Goal: Task Accomplishment & Management: Manage account settings

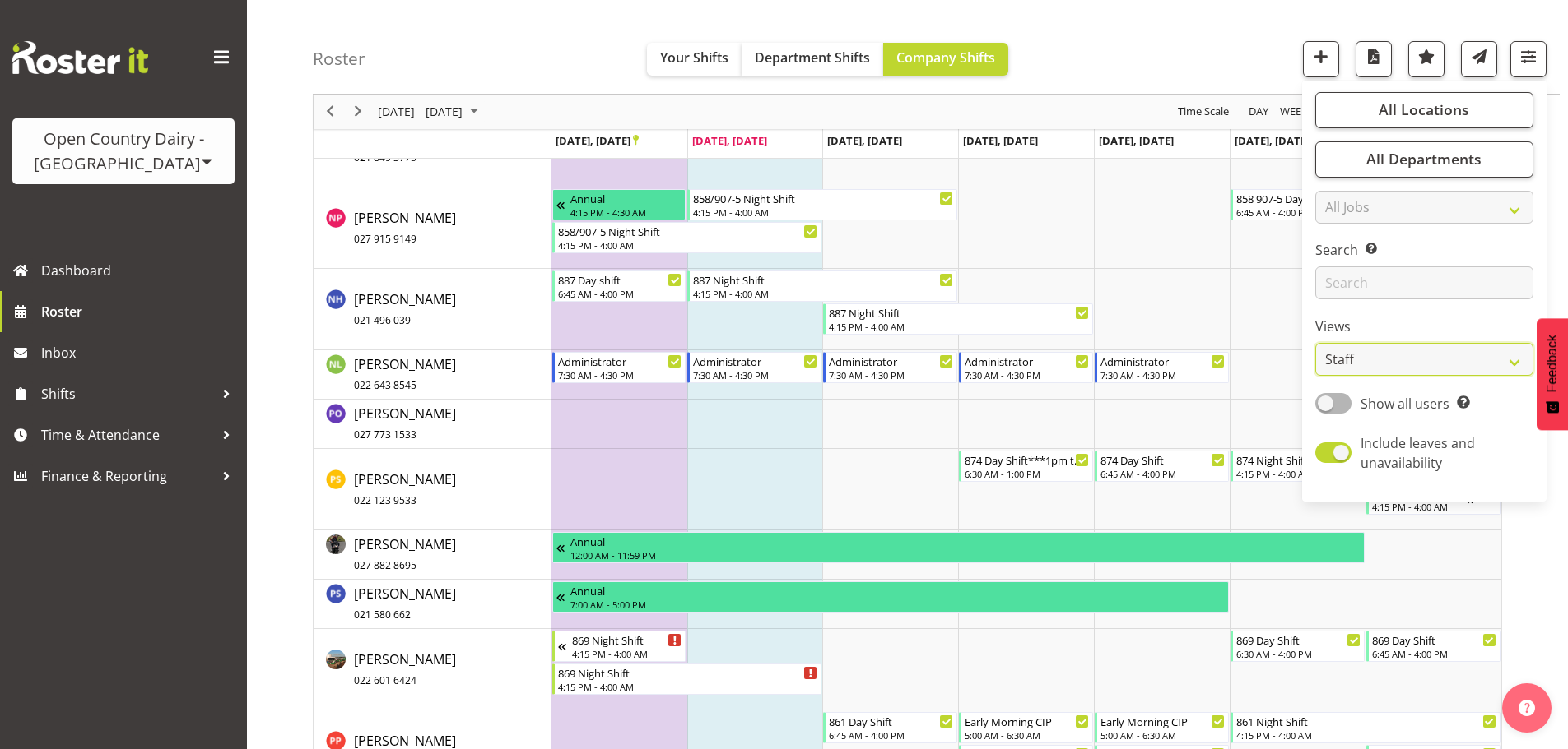
scroll to position [8225, 0]
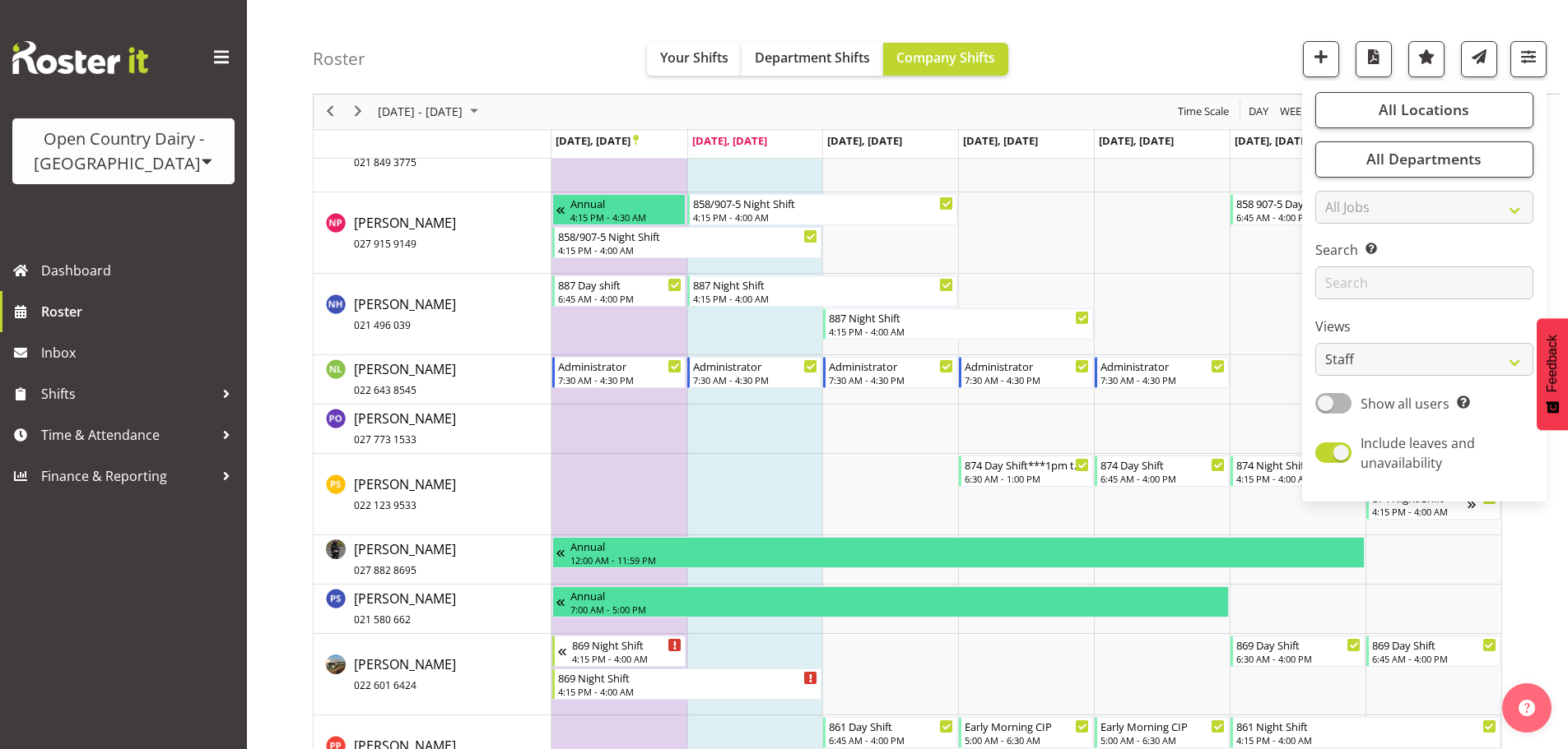
drag, startPoint x: 1459, startPoint y: 17, endPoint x: 1542, endPoint y: 29, distance: 83.9
click at [1461, 16] on div "Roster Your Shifts Department Shifts Company Shifts All Locations Clear Awarua …" at bounding box center [936, 47] width 1247 height 95
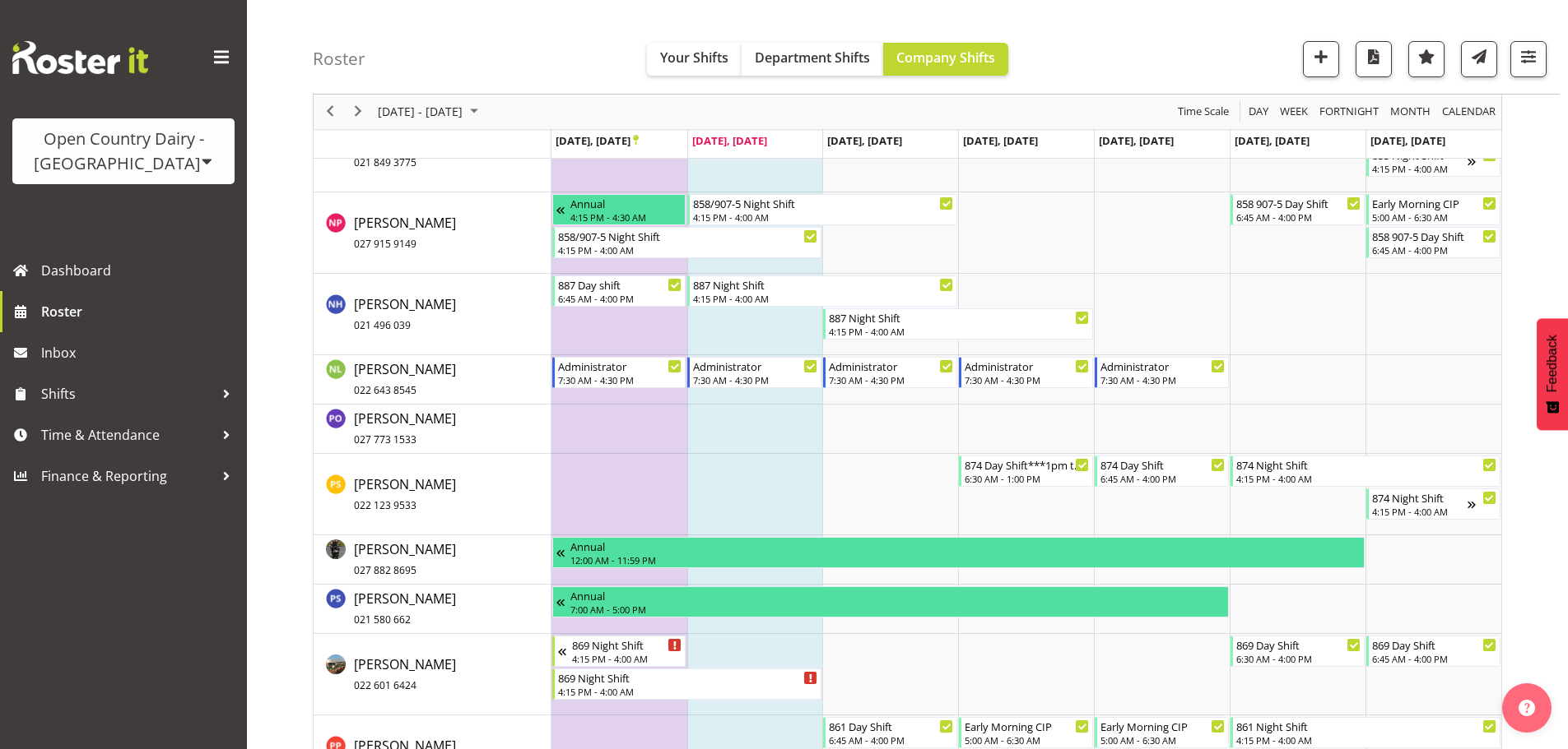
scroll to position [0, 0]
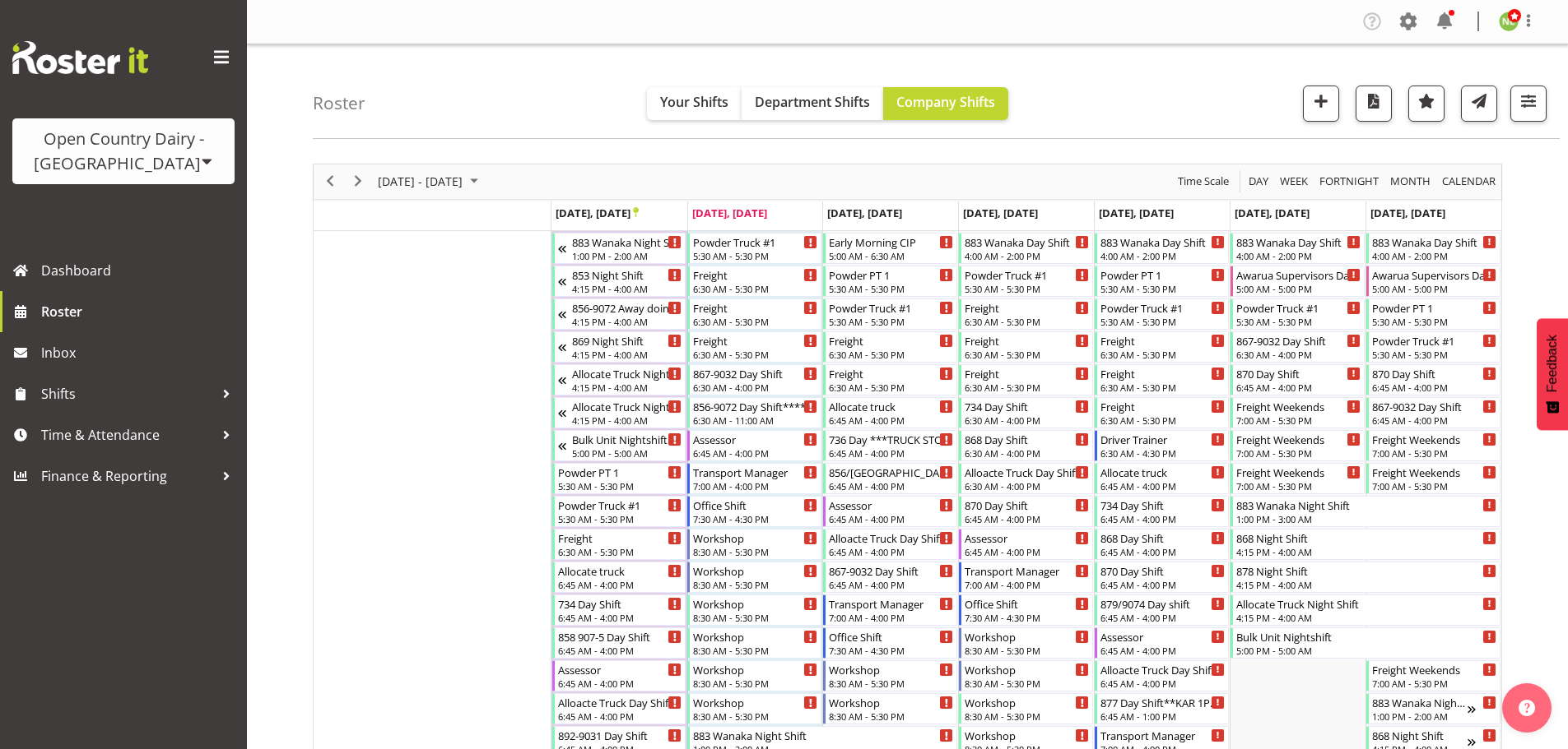
click at [1394, 27] on div "Company Settings Roles & Skills Tasks Jobs Employees Locations & Departments Ac…" at bounding box center [1455, 22] width 193 height 27
click at [1397, 24] on span at bounding box center [1408, 21] width 26 height 26
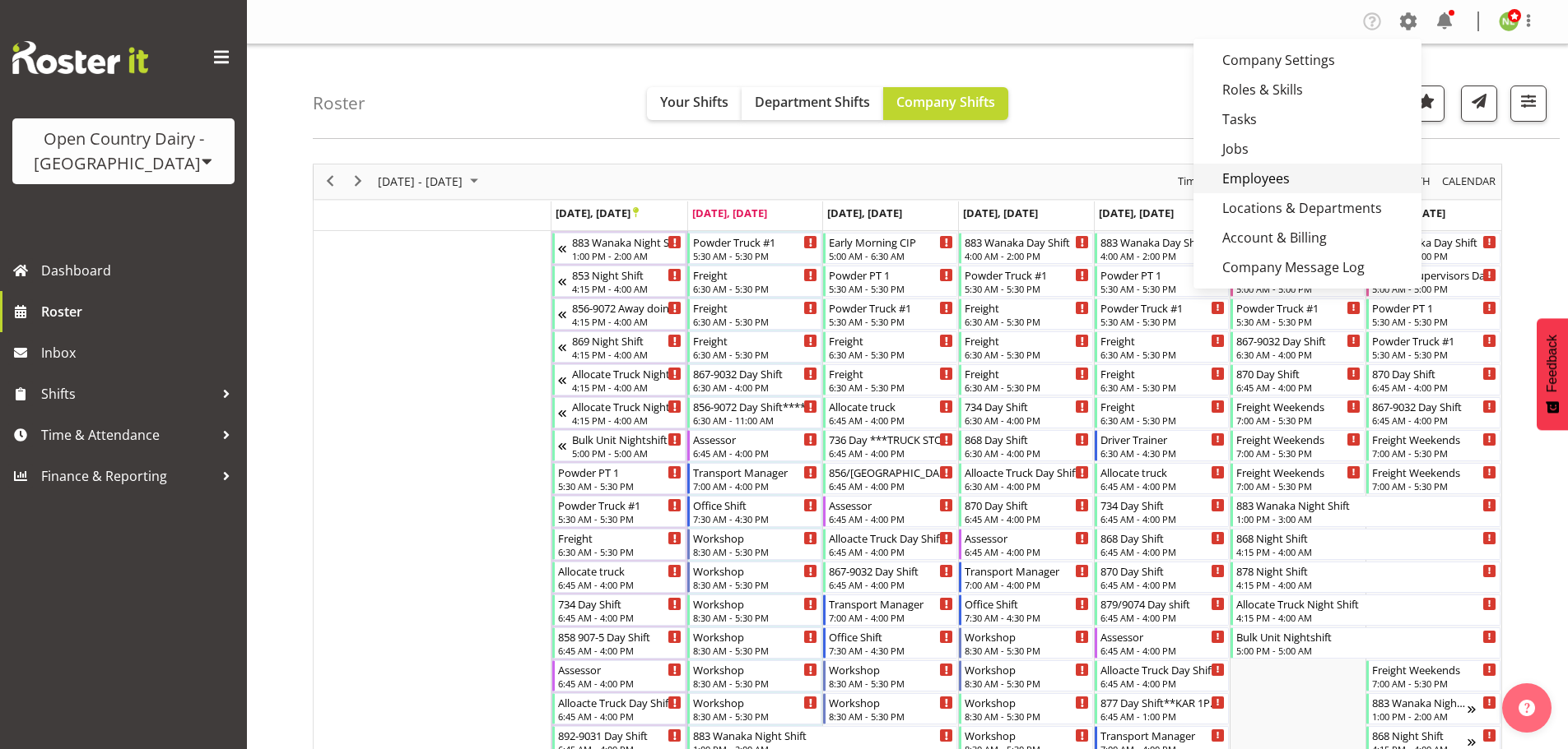
click at [1297, 170] on link "Employees" at bounding box center [1306, 178] width 228 height 30
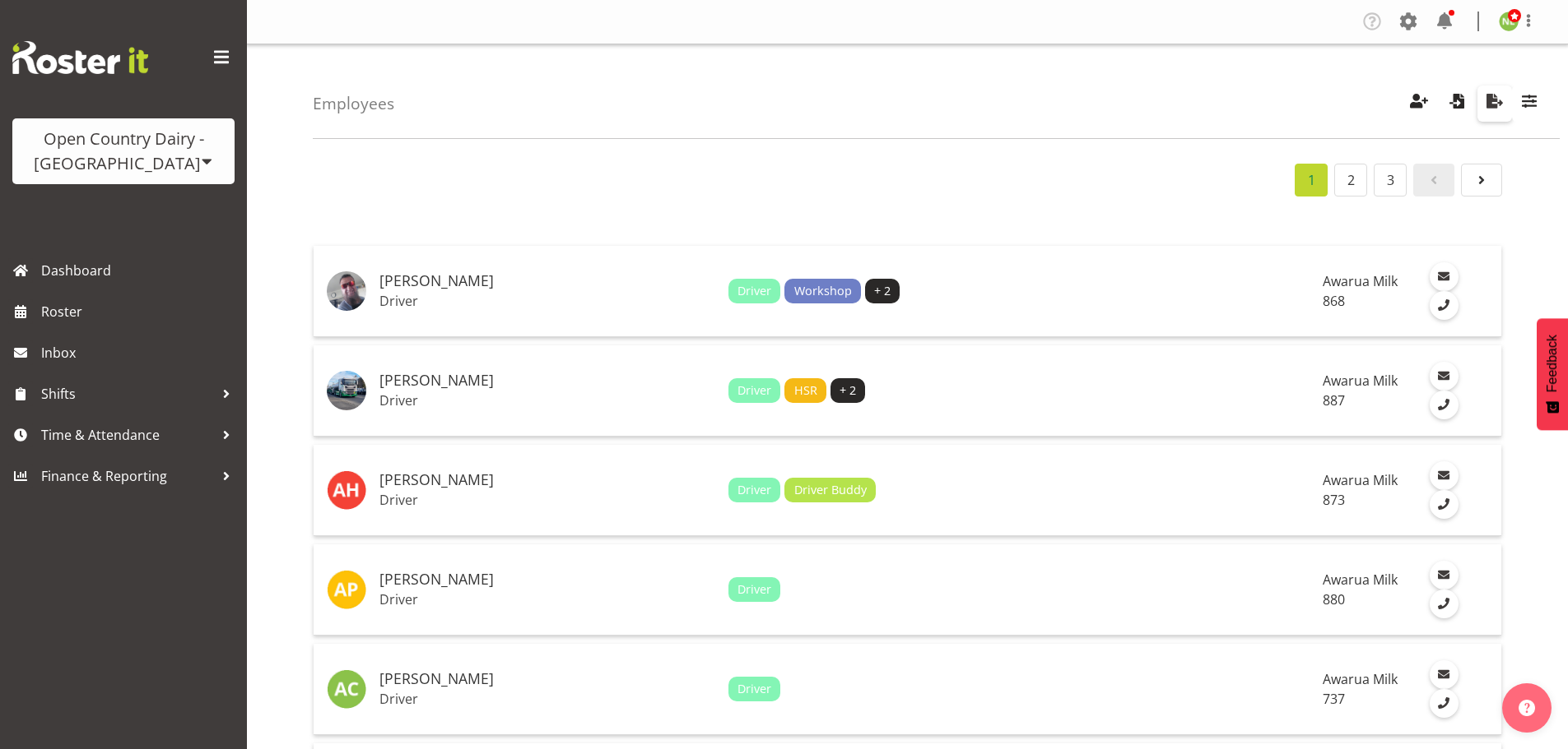
click at [1500, 105] on span "button" at bounding box center [1494, 101] width 21 height 21
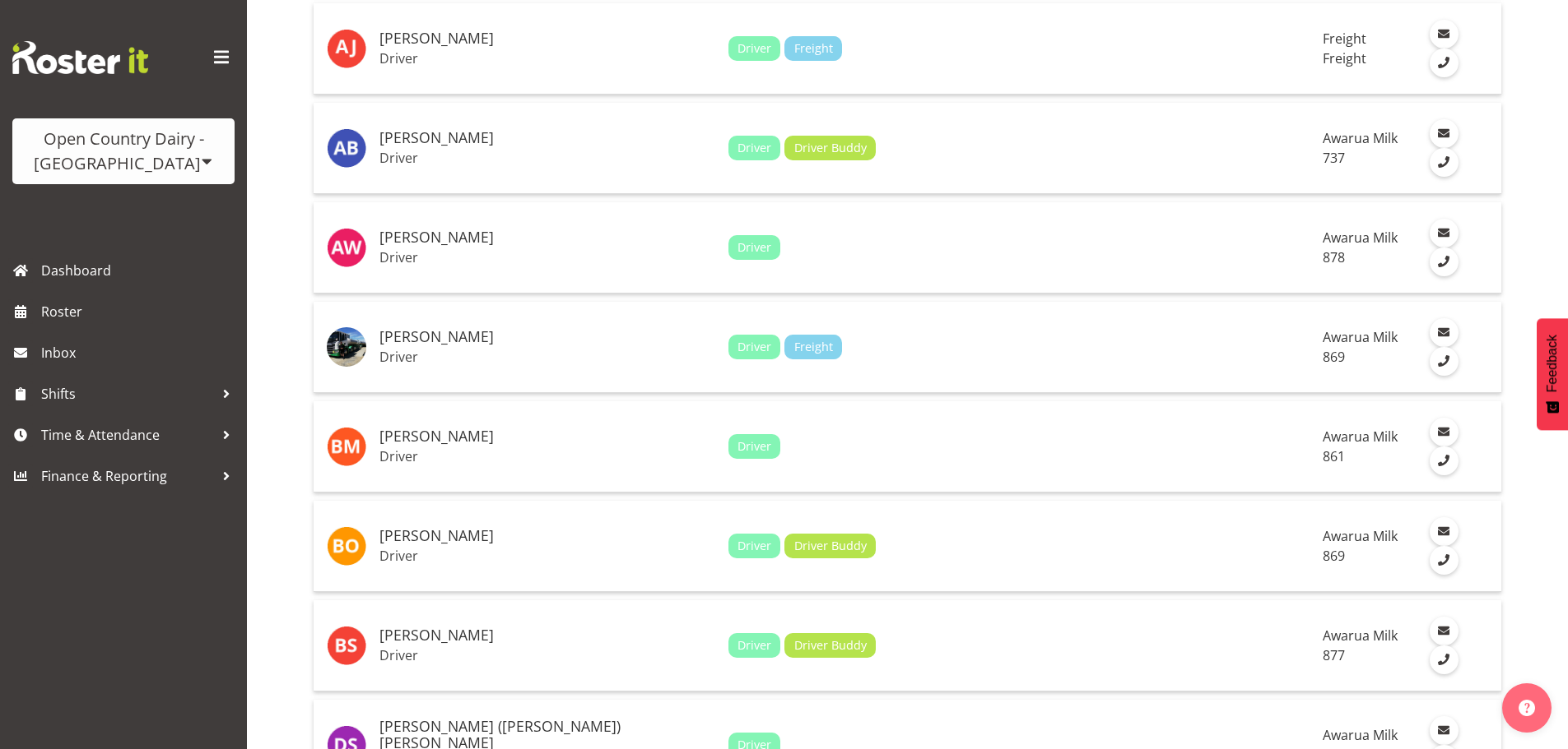
scroll to position [1563, 0]
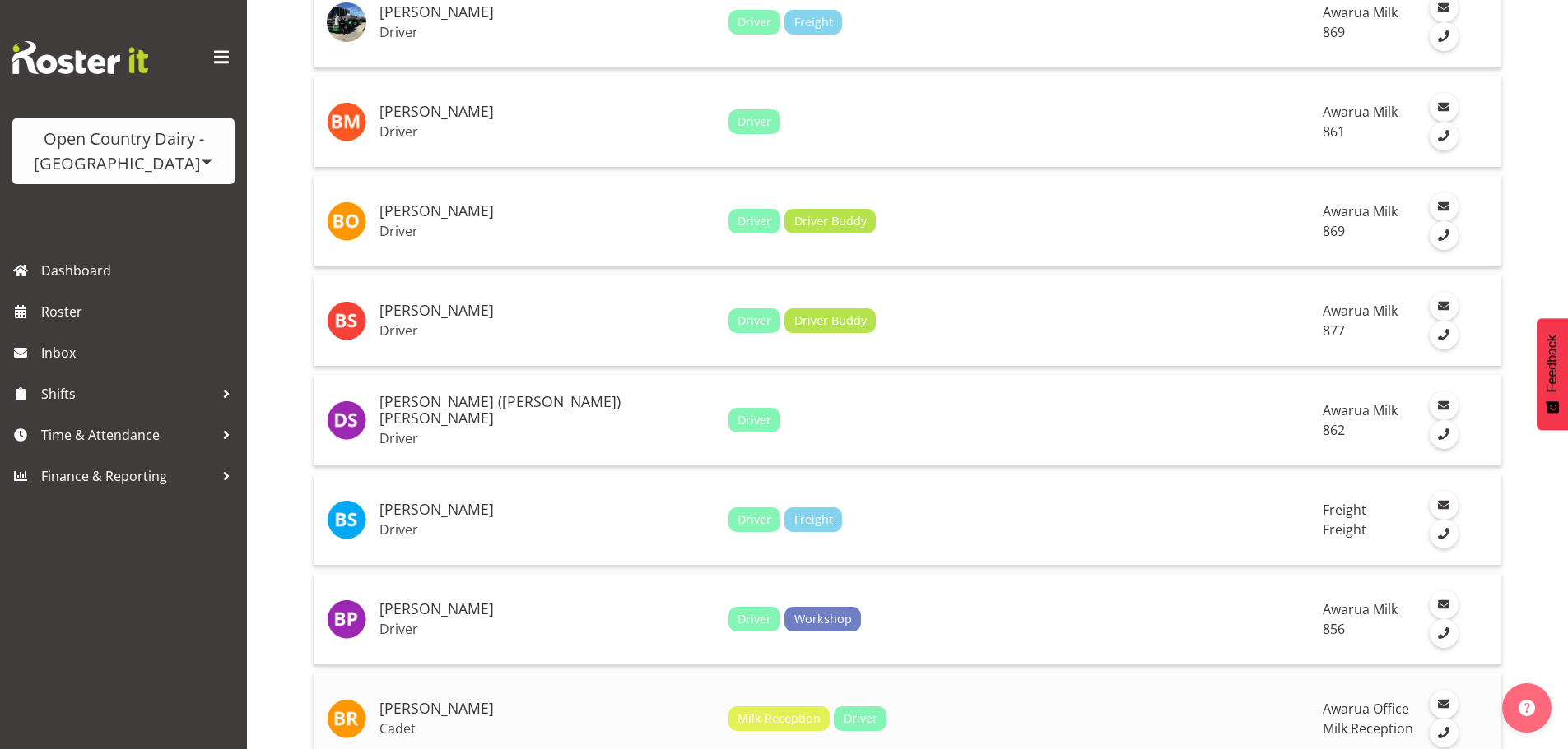
click at [465, 720] on p "Cadet" at bounding box center [547, 728] width 336 height 16
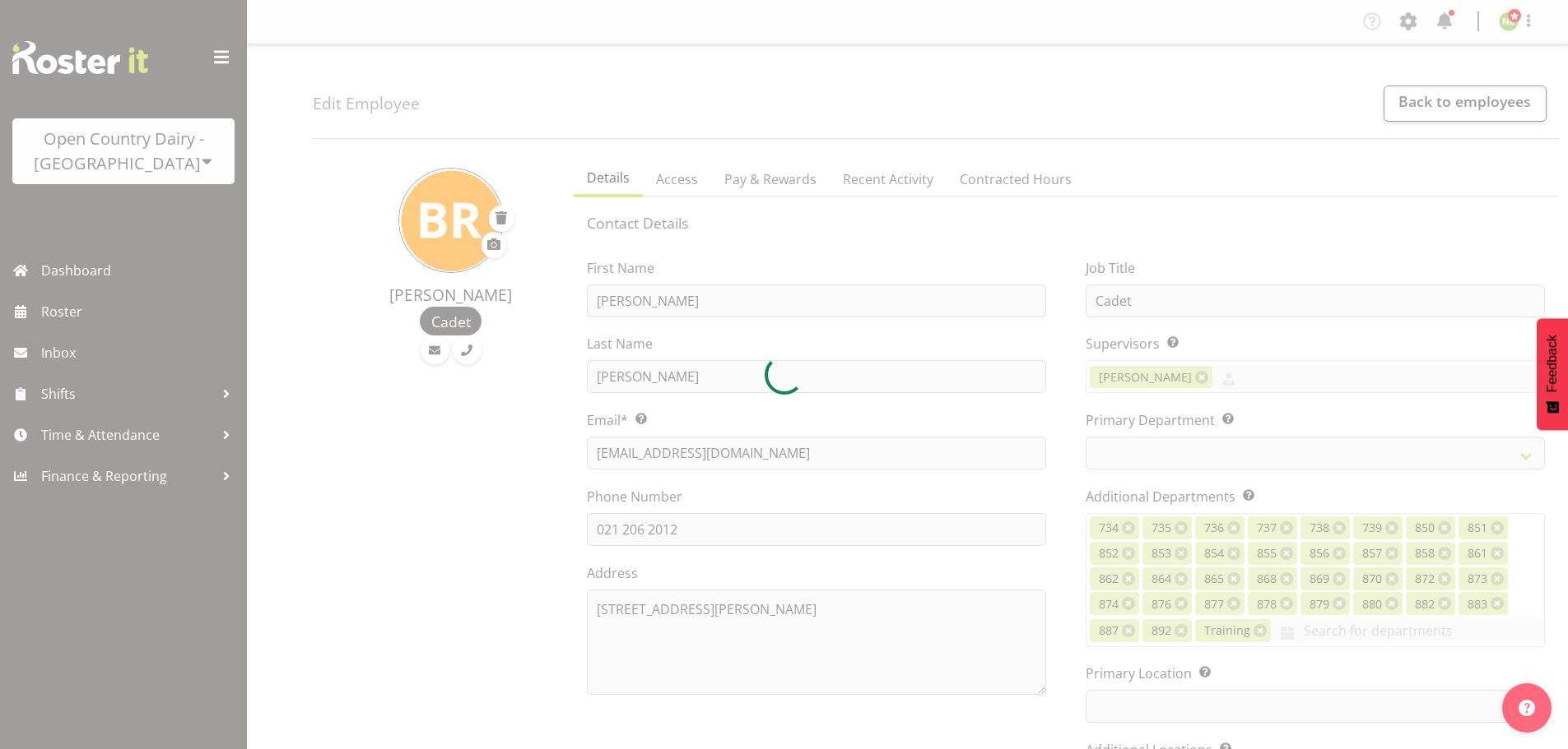
select select "TimelineWeek"
select select
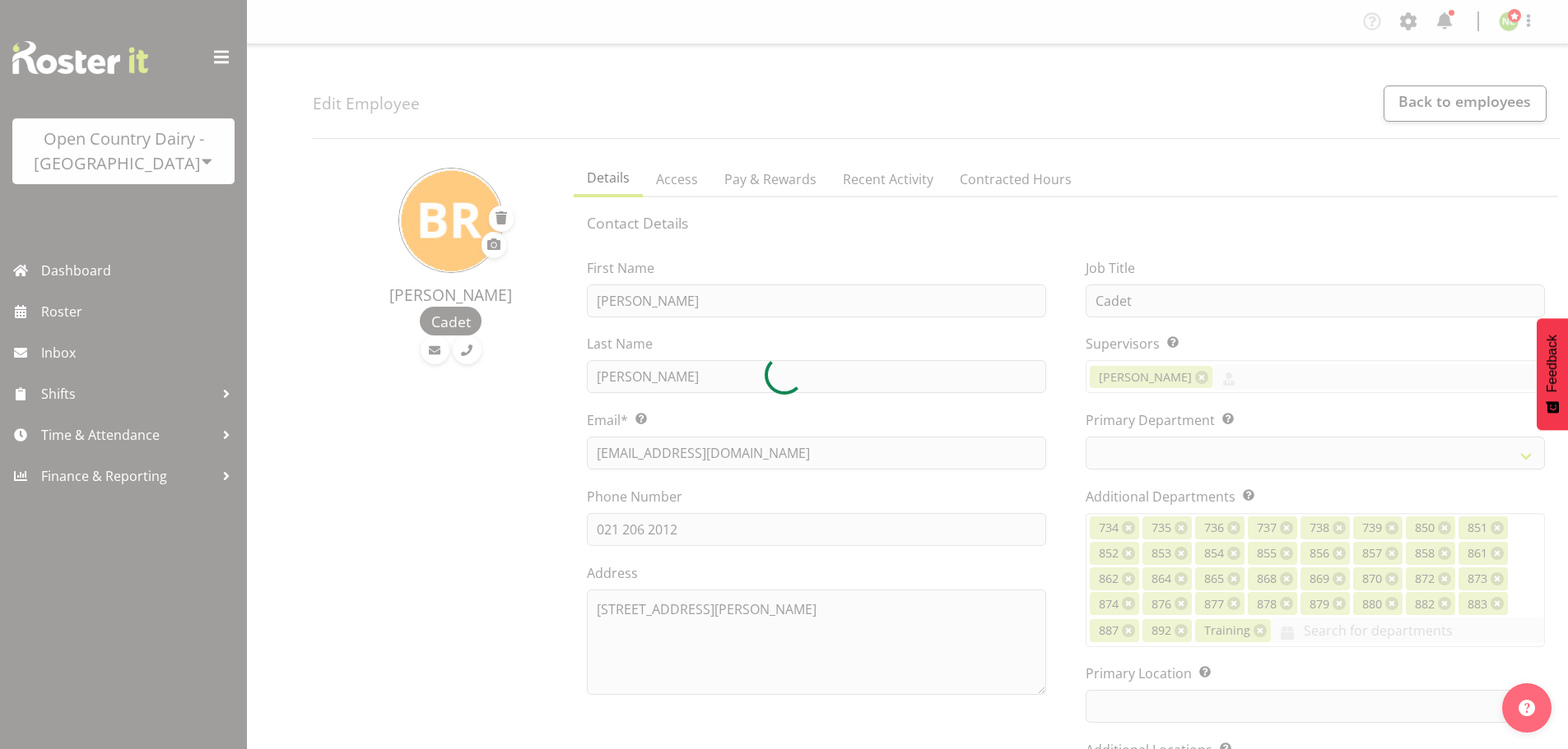
select select
select select "990"
select select "698"
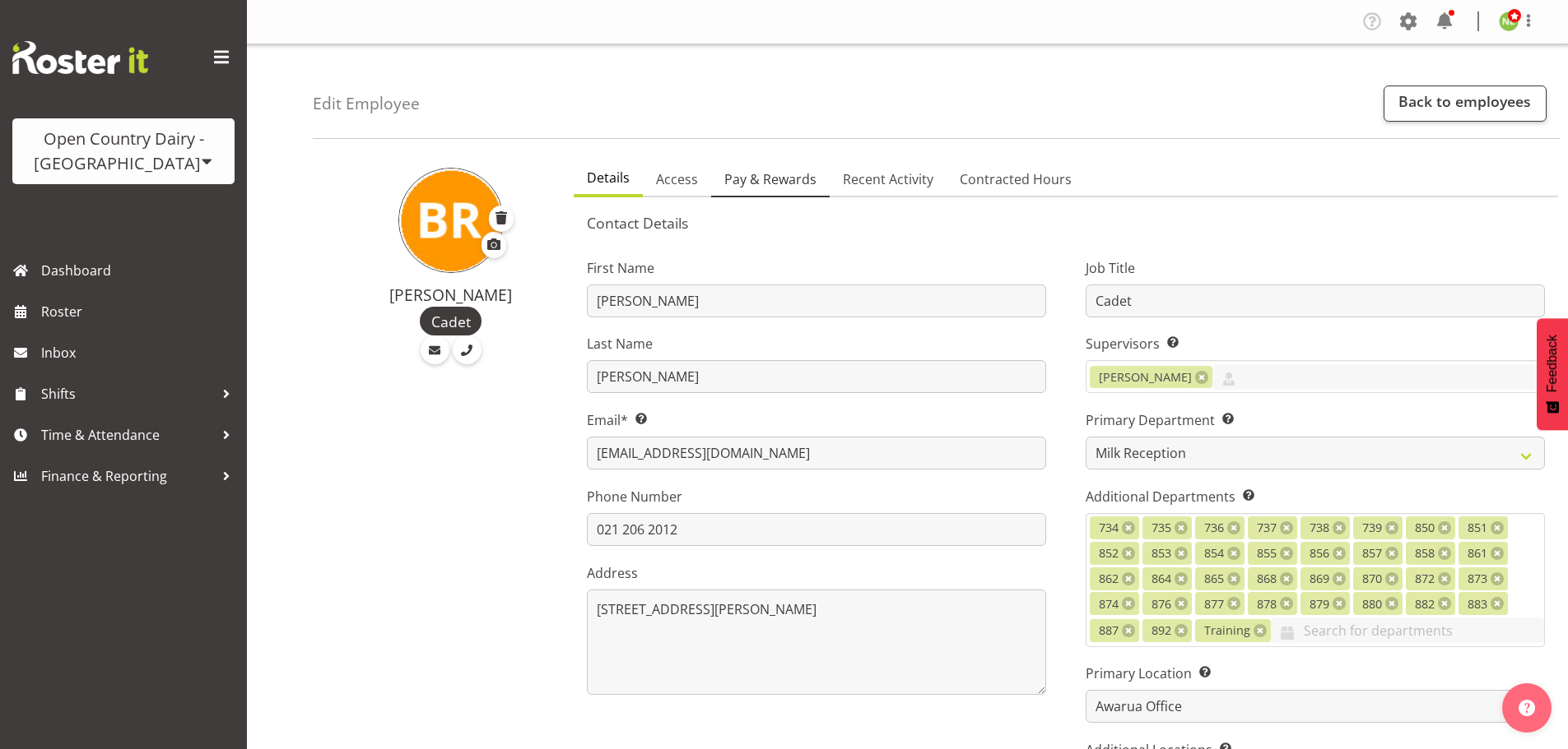
click at [778, 181] on span "Pay & Rewards" at bounding box center [770, 179] width 92 height 20
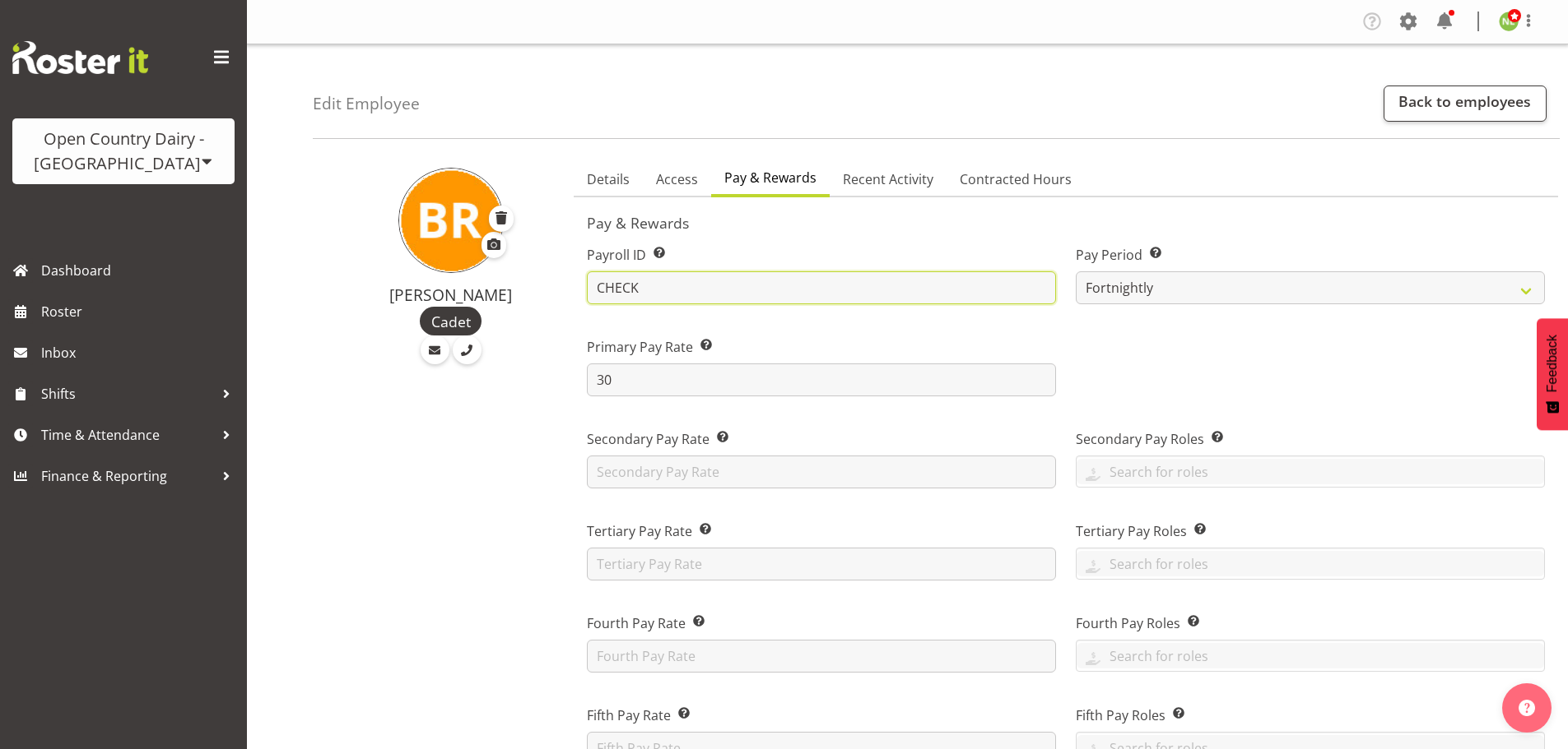
drag, startPoint x: 657, startPoint y: 292, endPoint x: 428, endPoint y: 270, distance: 230.1
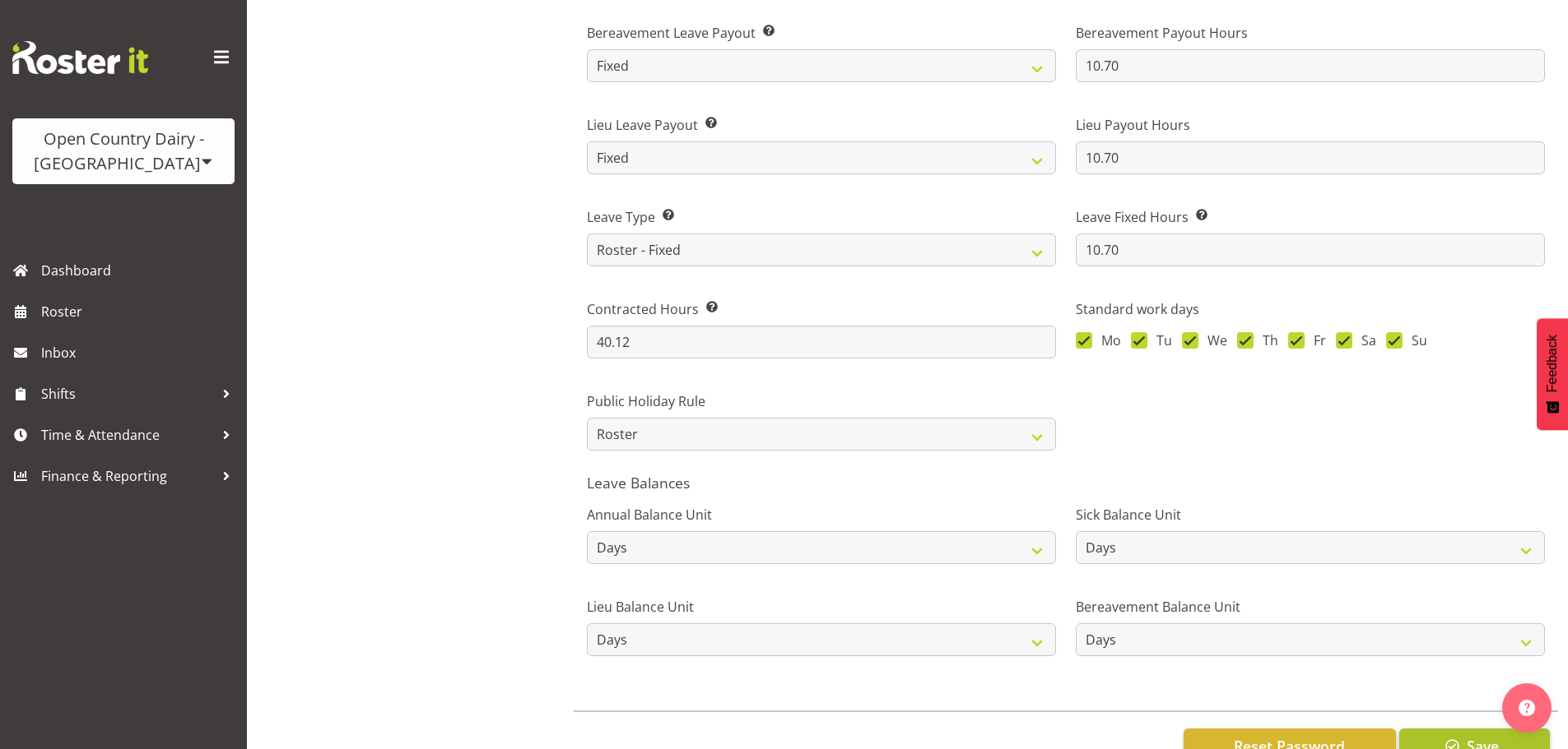
scroll to position [1280, 0]
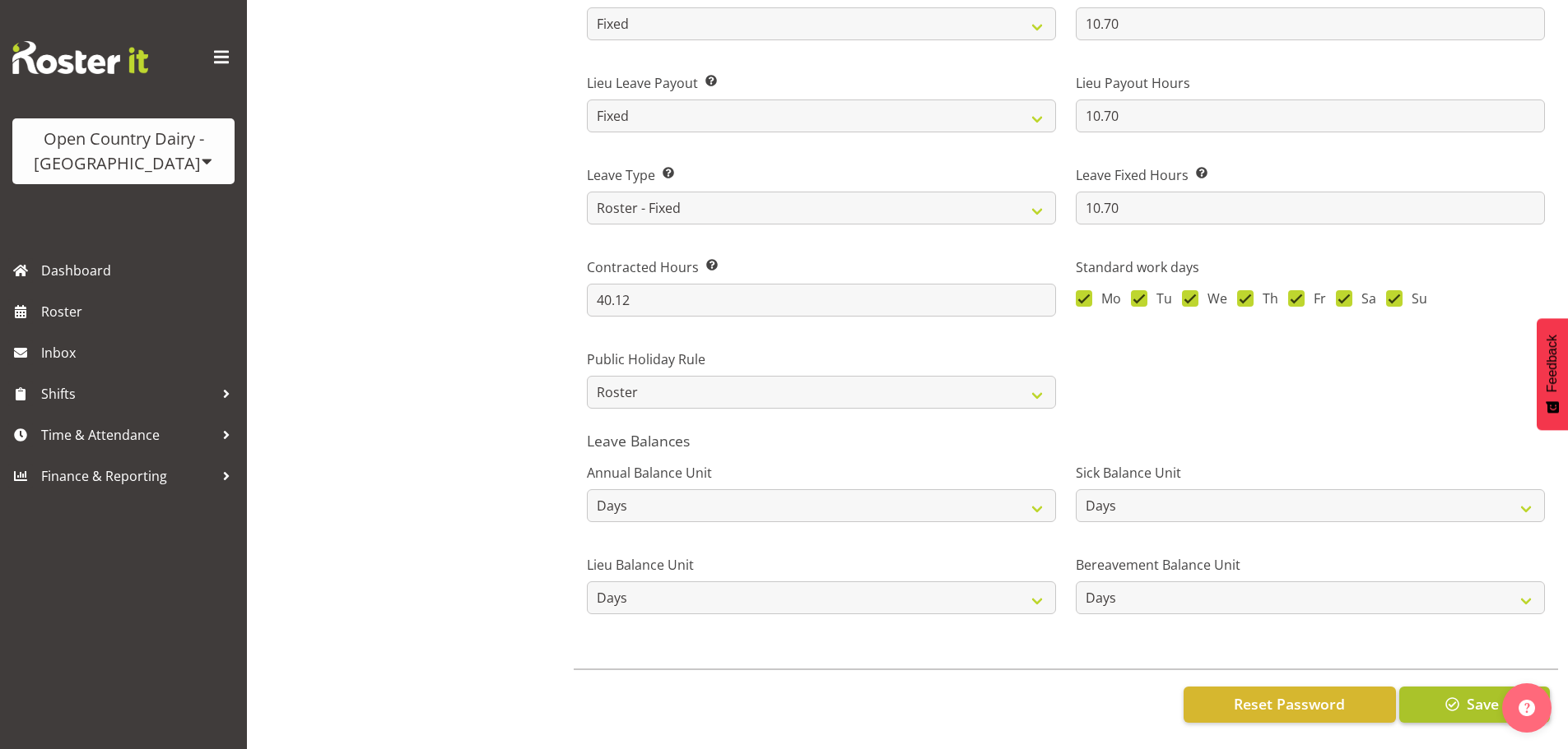
type input "BRE"
click at [1455, 694] on span "button" at bounding box center [1452, 704] width 21 height 21
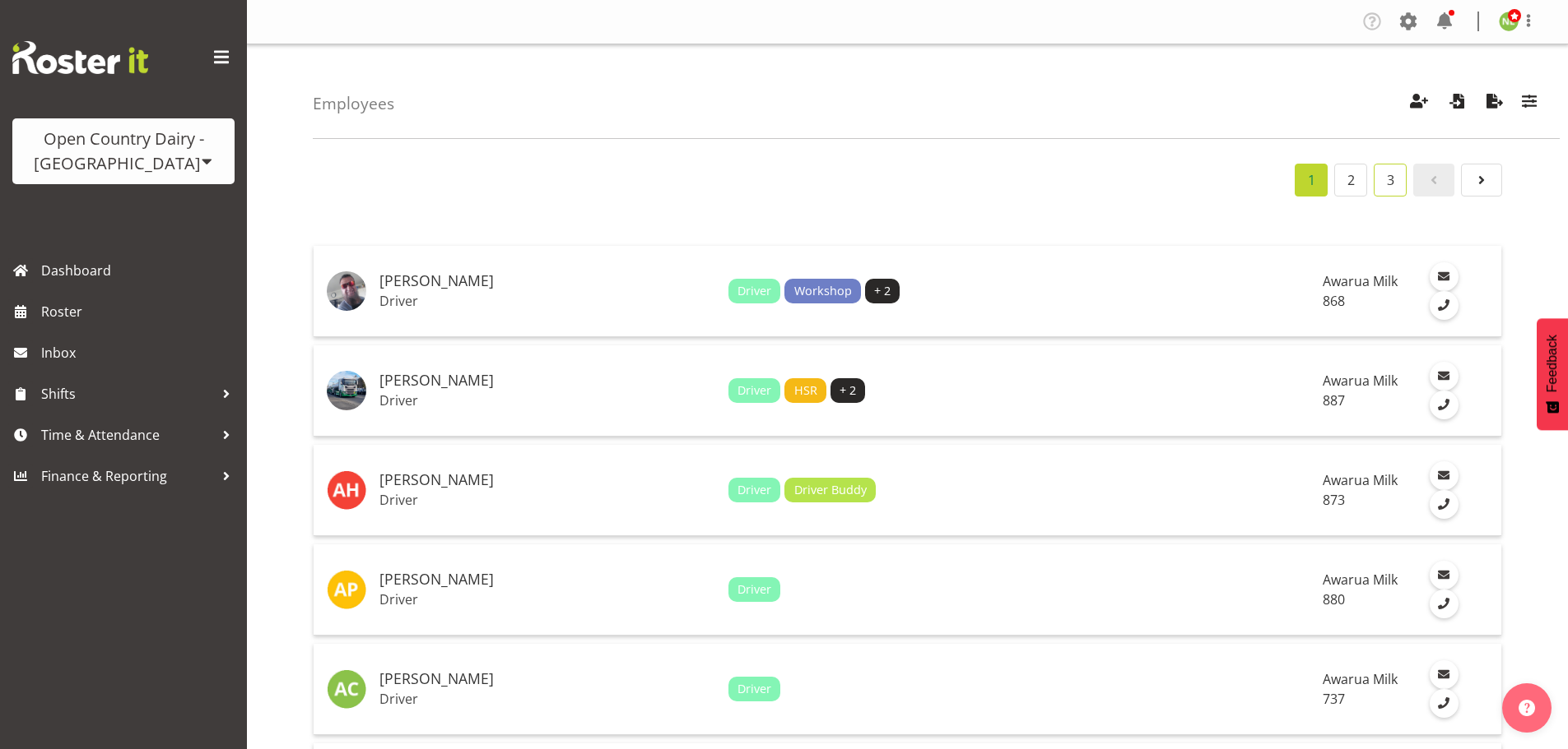
click at [1405, 181] on link "3" at bounding box center [1390, 180] width 33 height 33
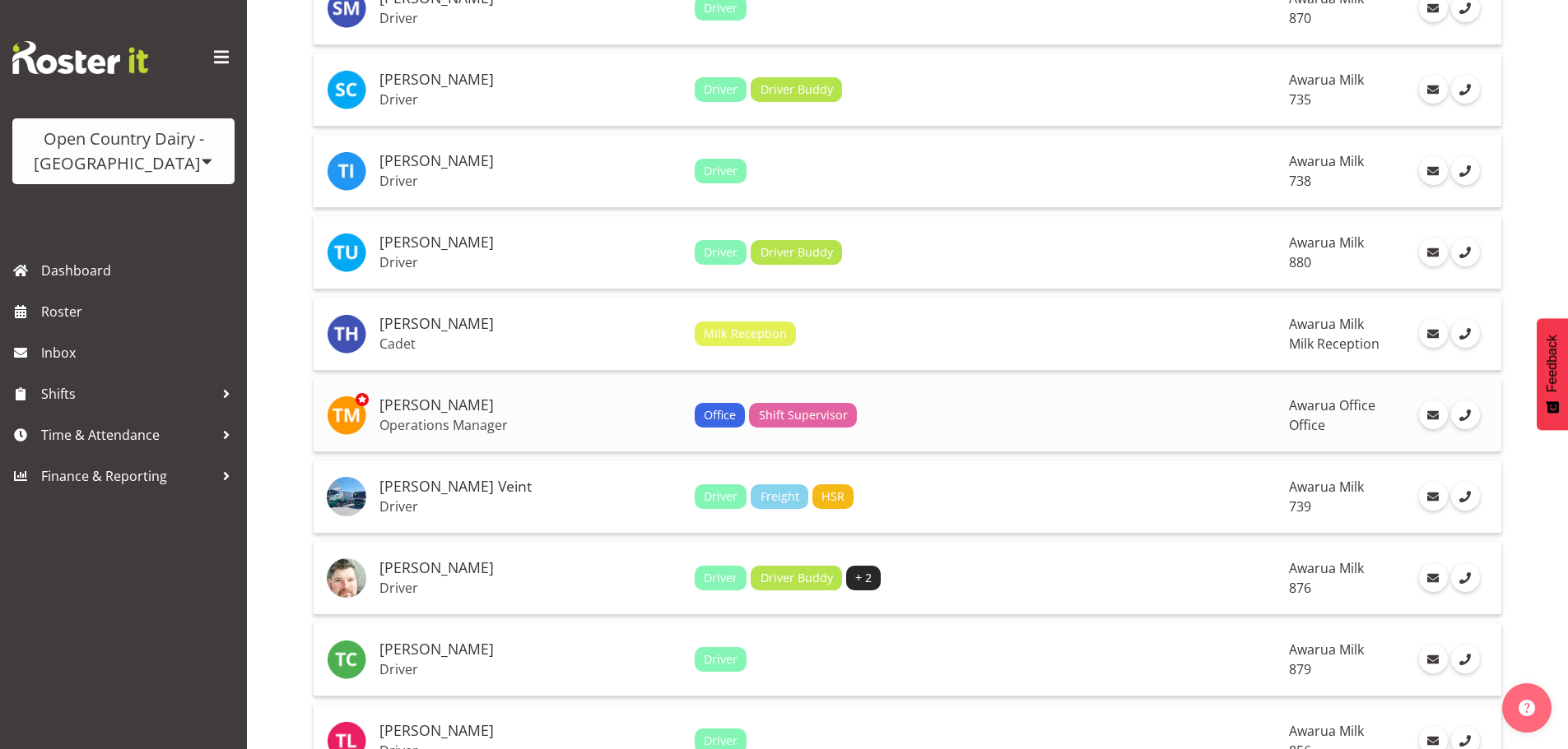
scroll to position [2632, 0]
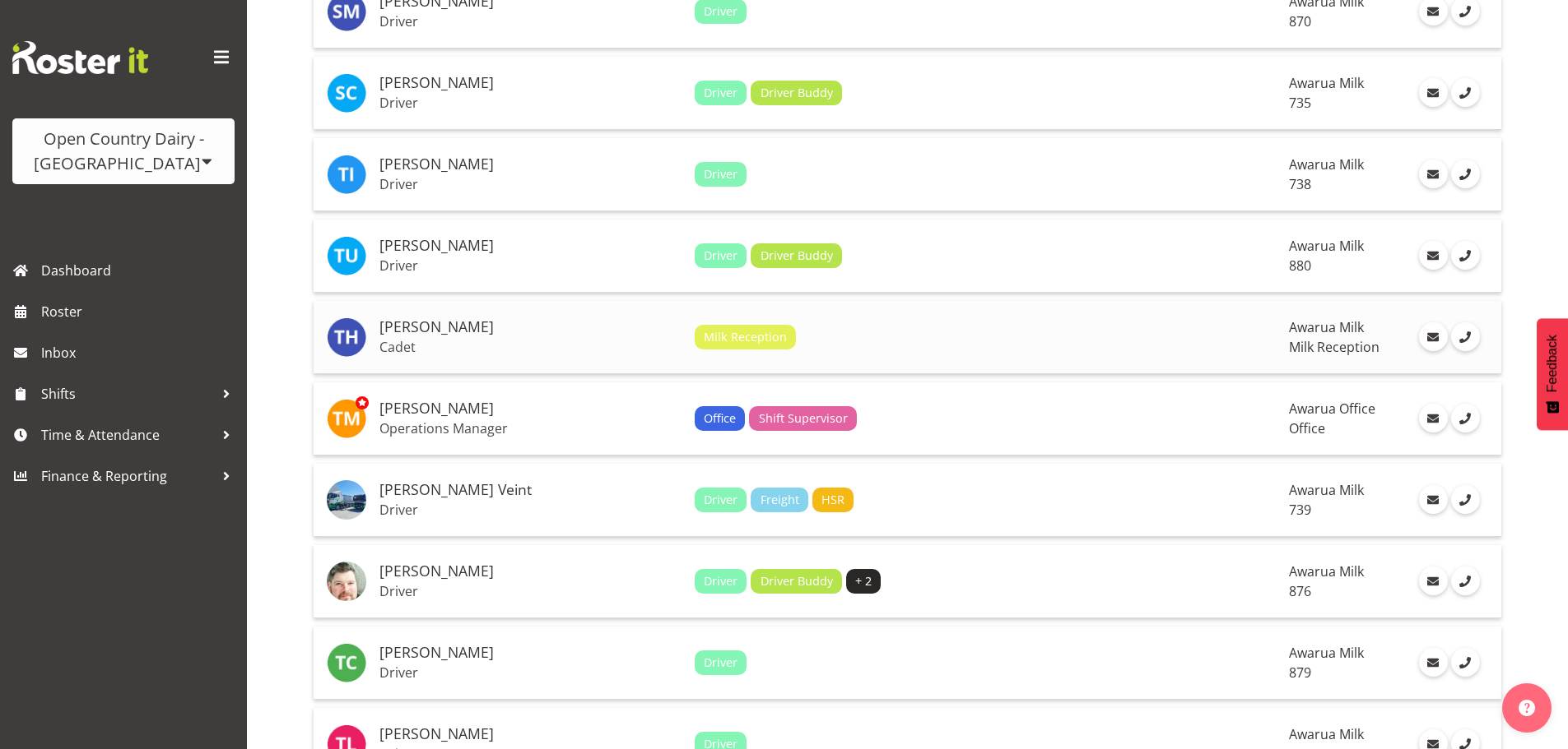
click at [479, 334] on h5 "[PERSON_NAME]" at bounding box center [530, 326] width 302 height 16
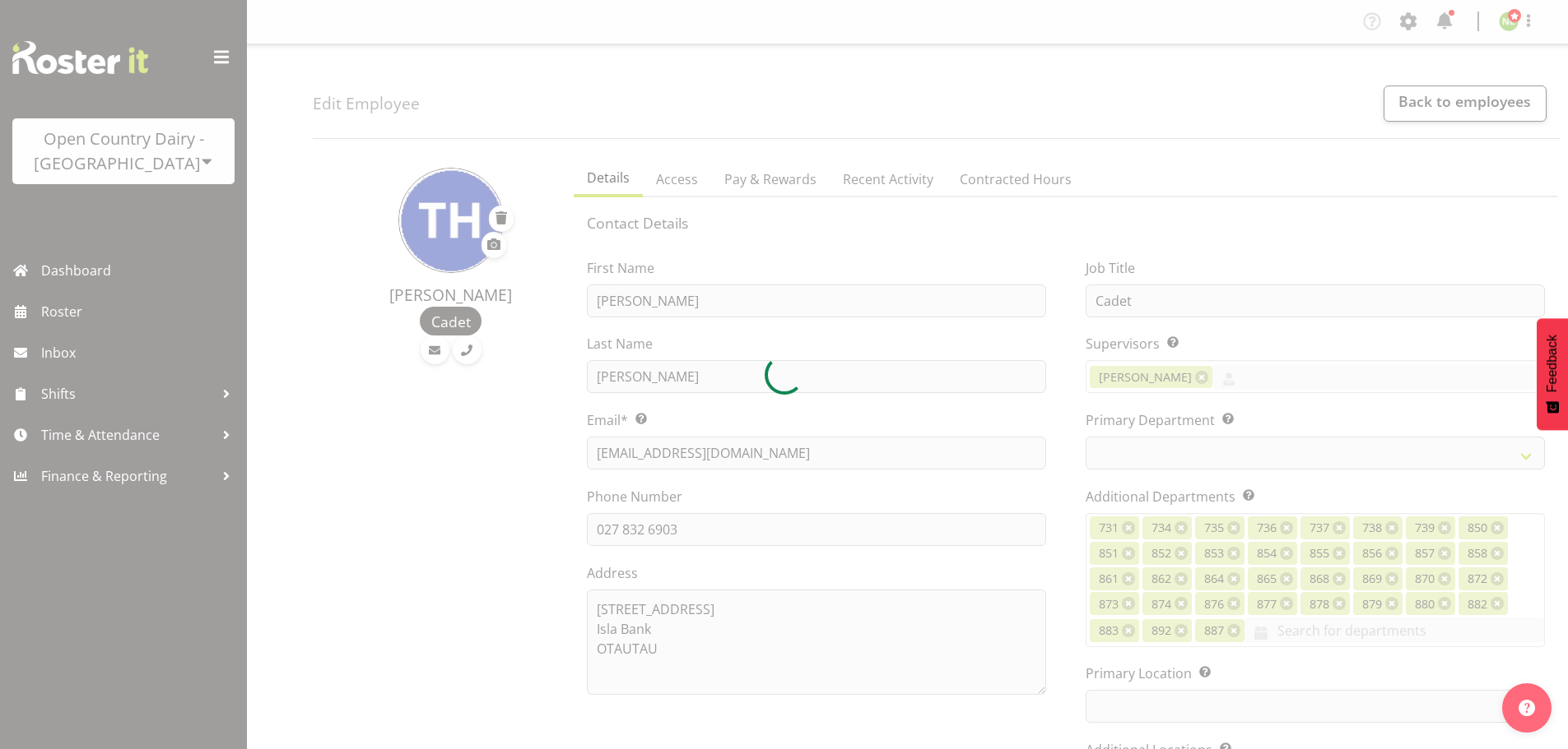
select select "TimelineWeek"
select select
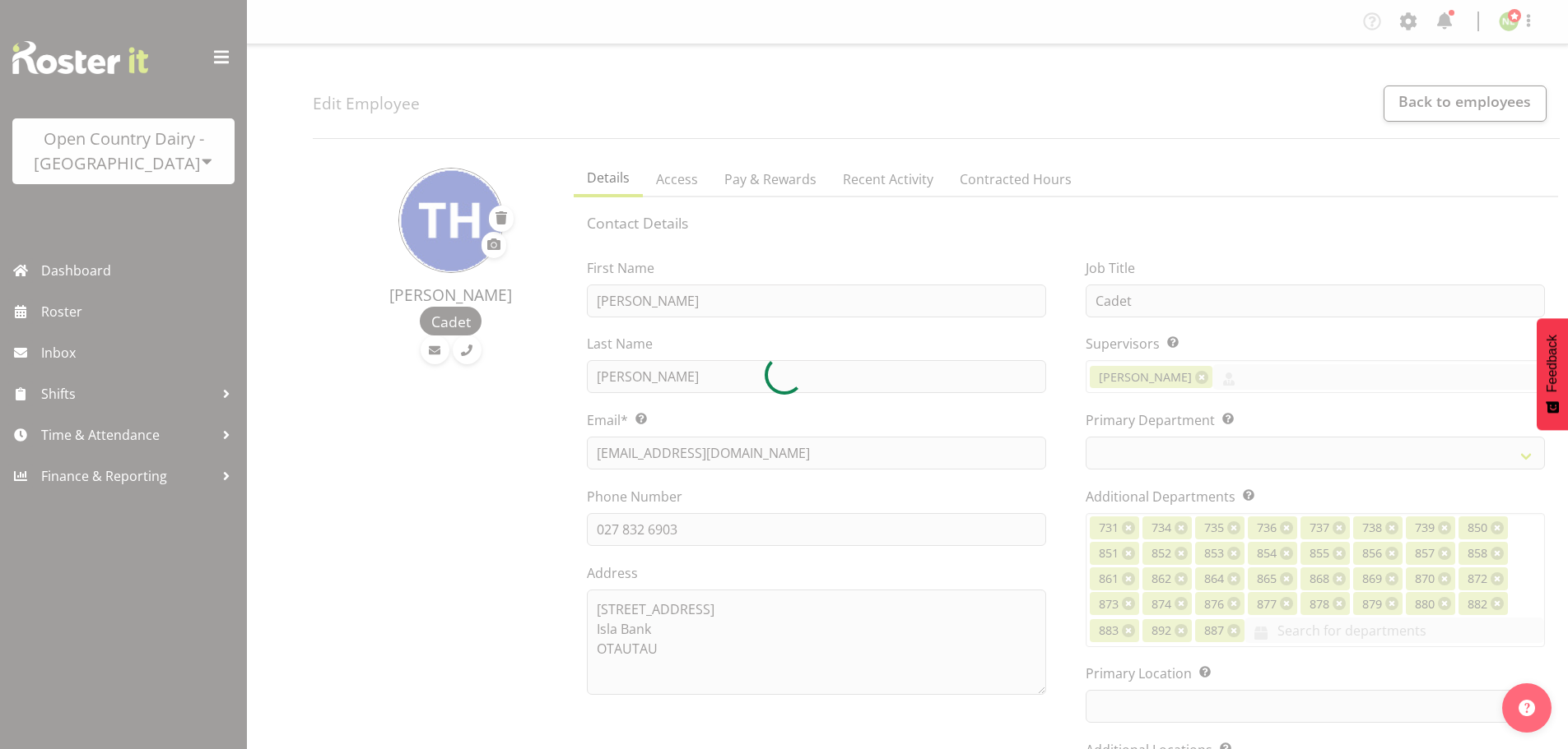
select select
select select "698"
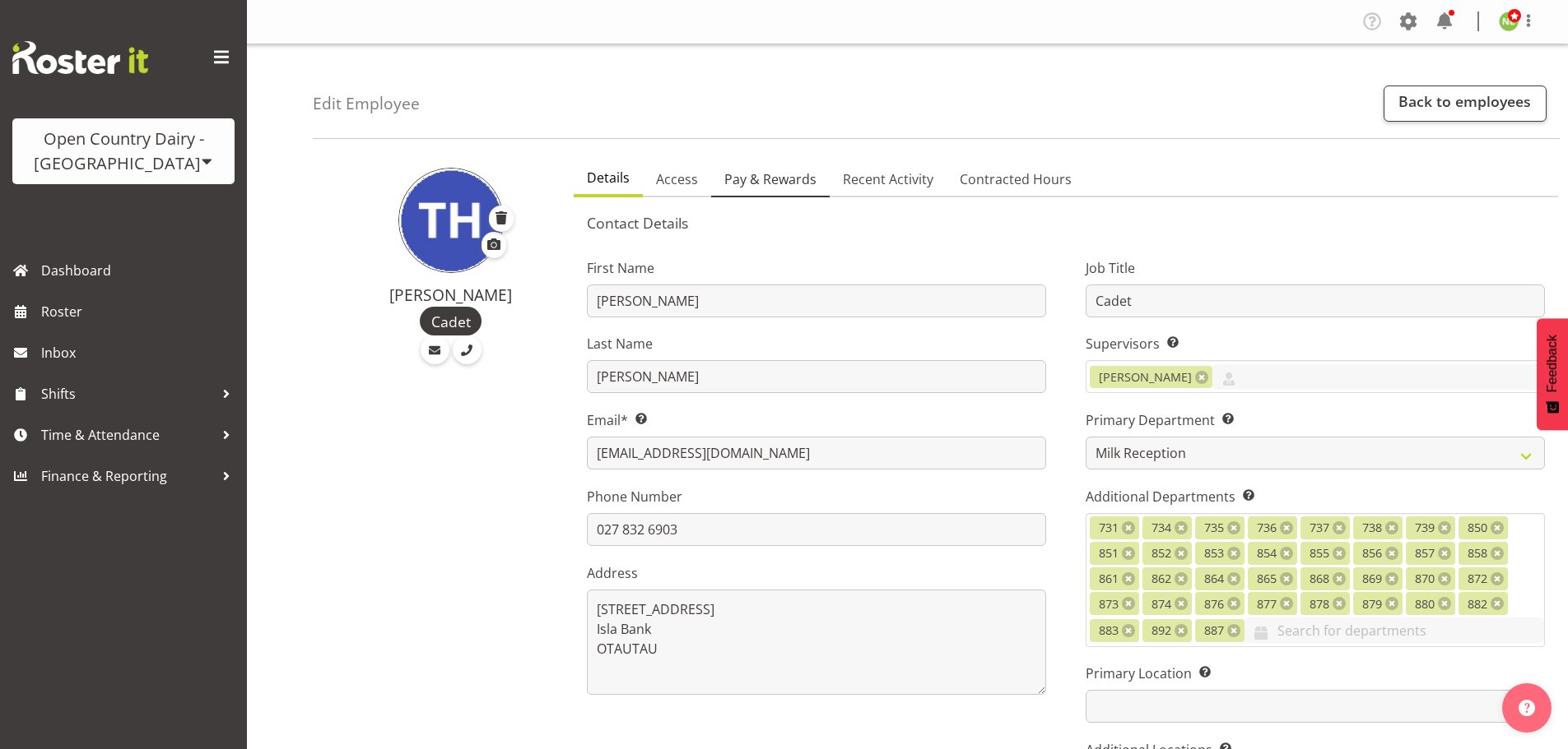
click at [759, 181] on span "Pay & Rewards" at bounding box center [770, 179] width 92 height 20
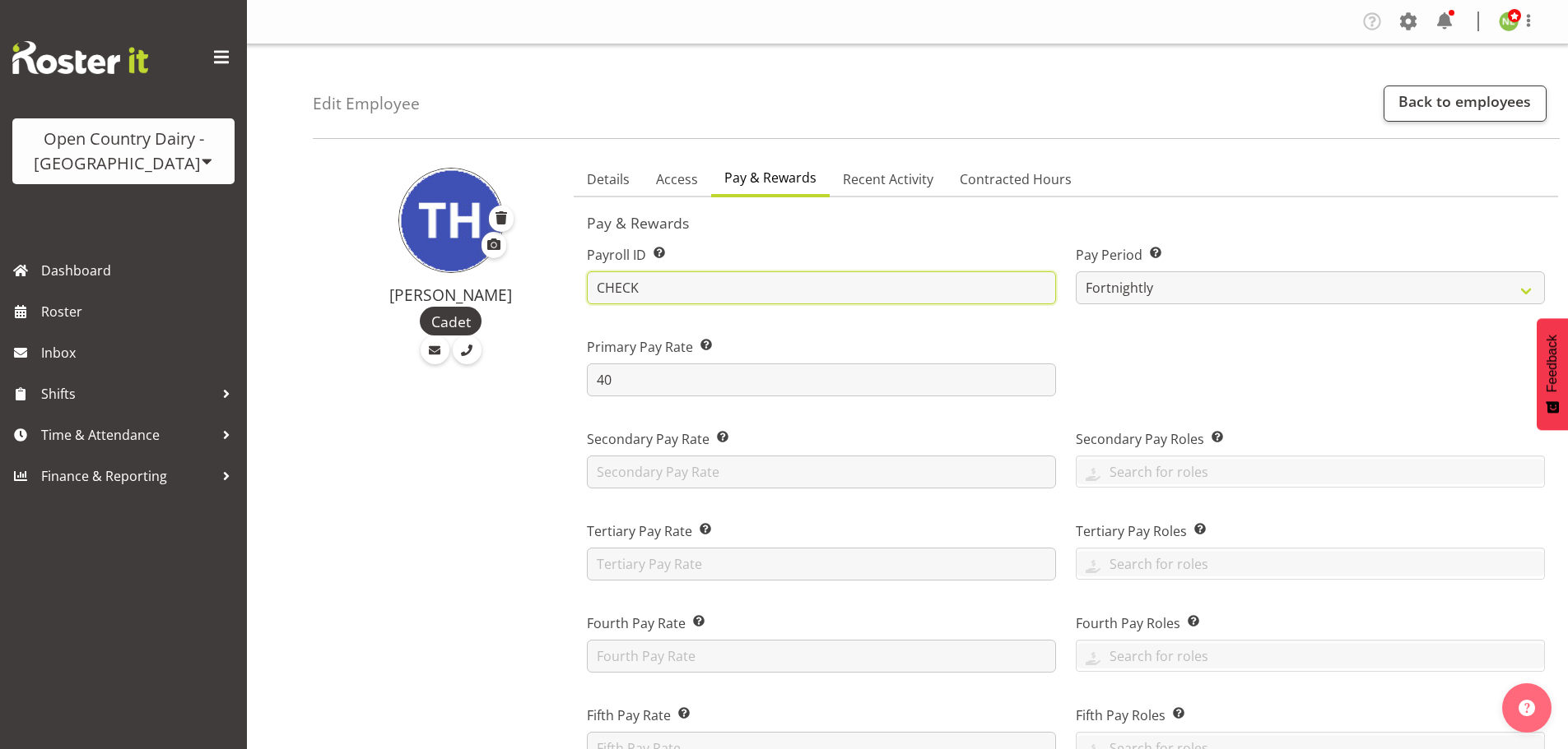
drag, startPoint x: 653, startPoint y: 287, endPoint x: 423, endPoint y: 265, distance: 231.0
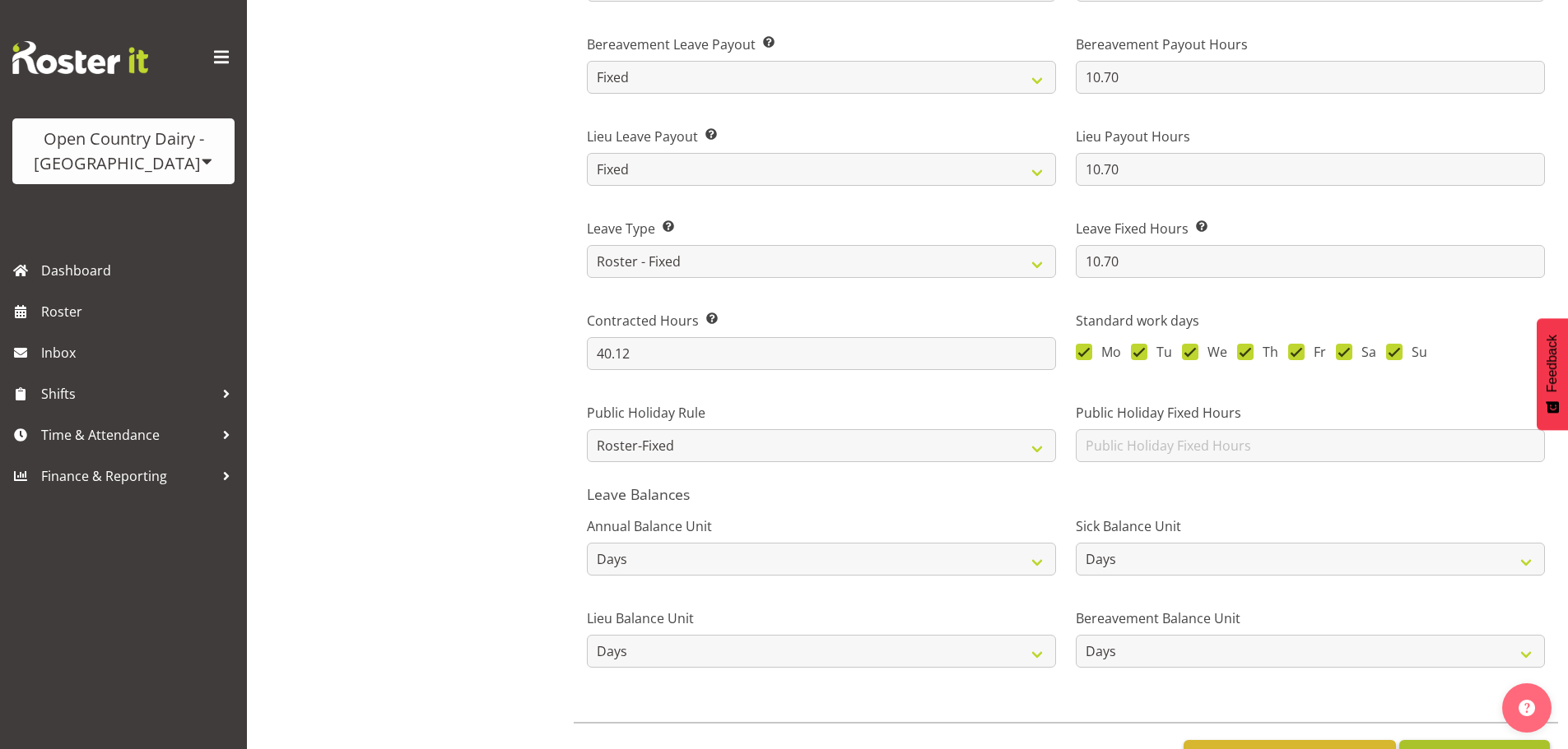
scroll to position [1280, 0]
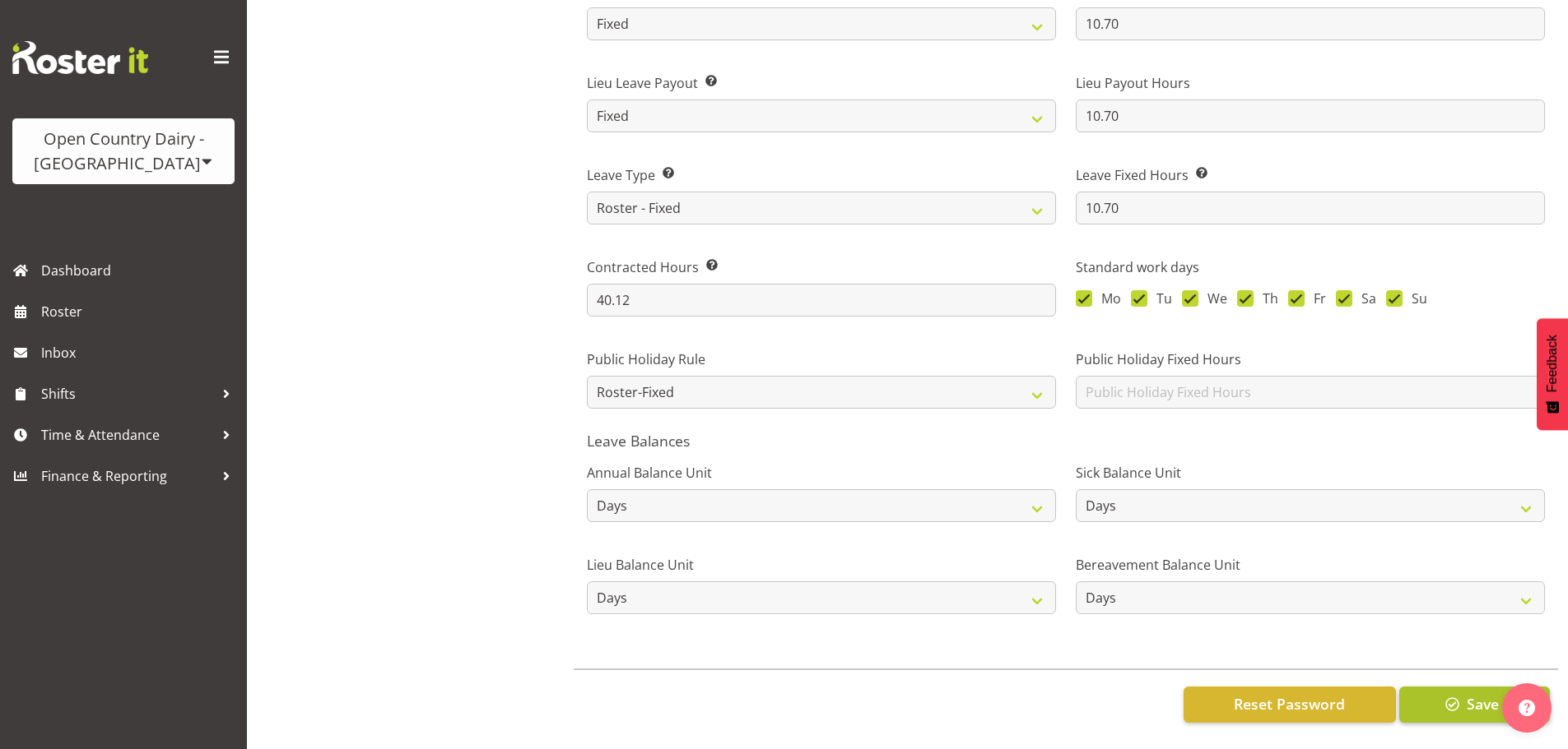
type input "TH"
click at [1443, 694] on span "button" at bounding box center [1452, 704] width 21 height 21
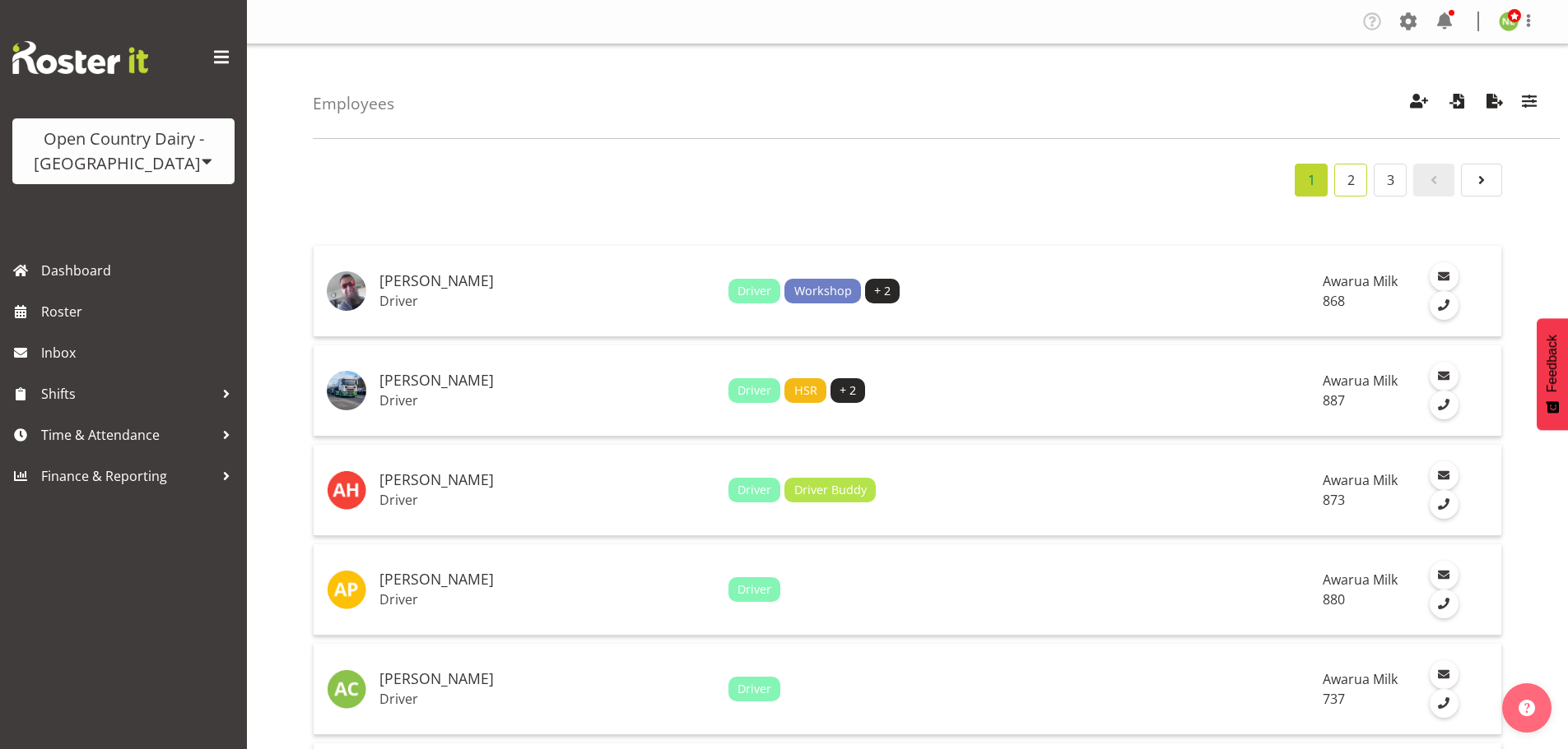
click at [1351, 183] on link "2" at bounding box center [1351, 180] width 33 height 33
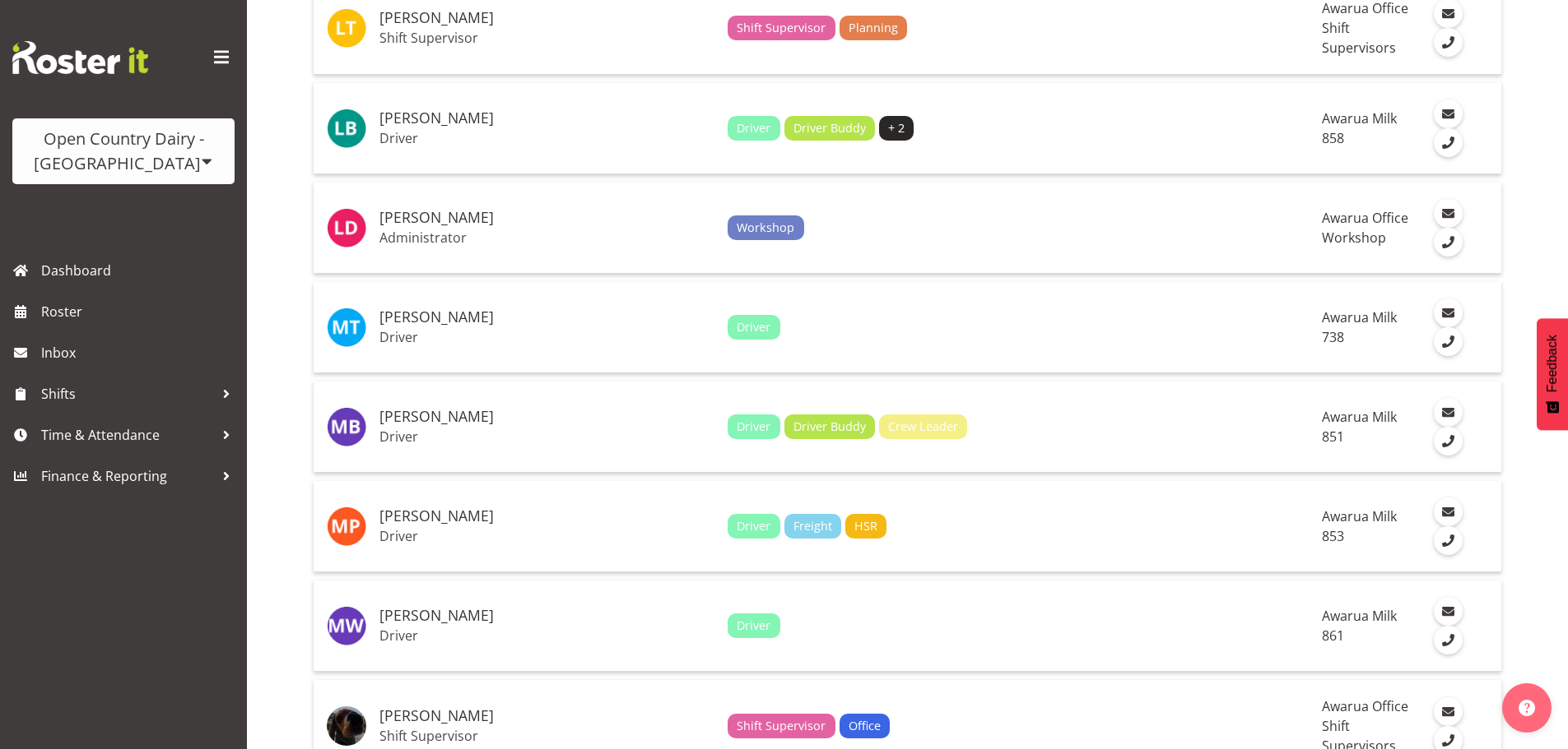
scroll to position [3619, 0]
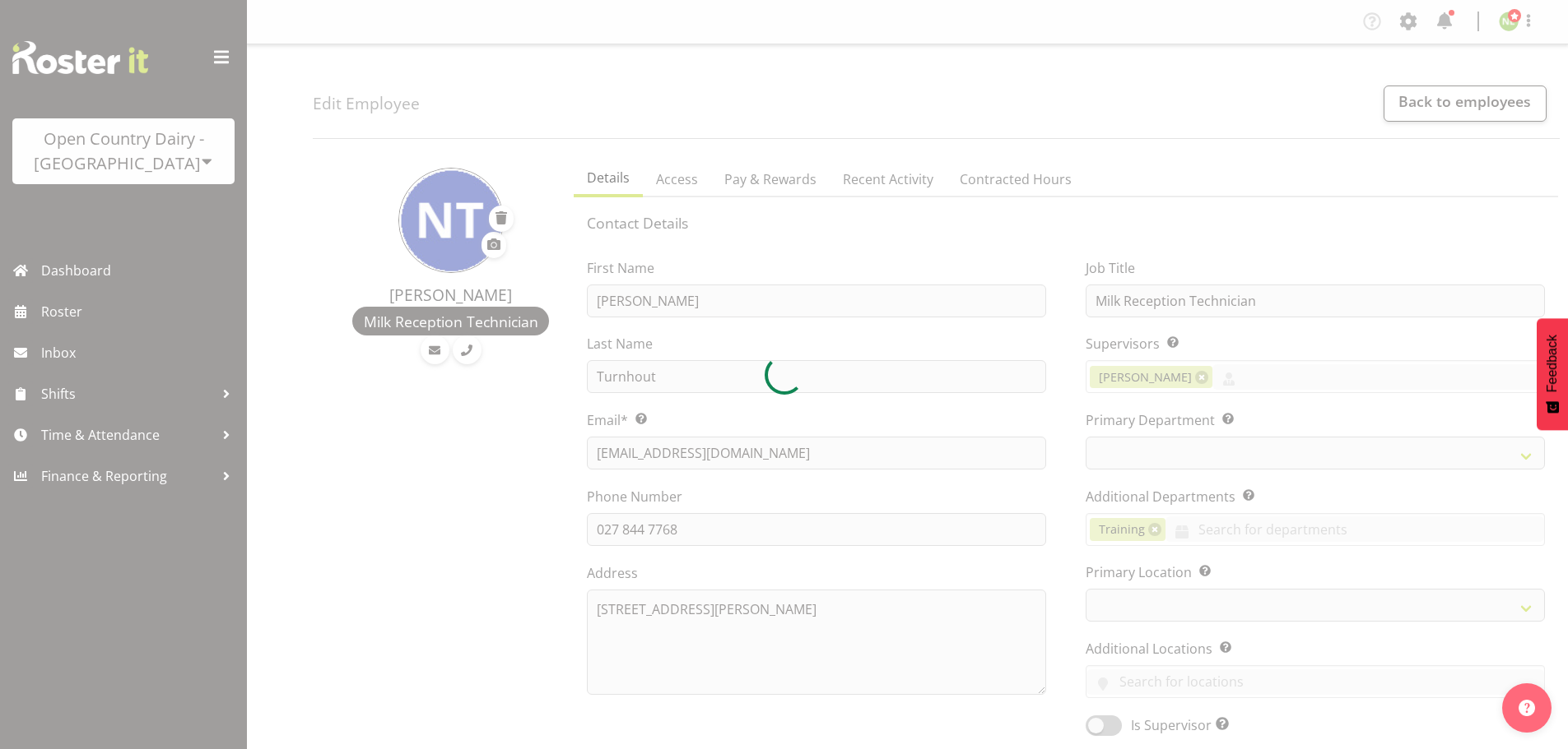
select select "TimelineWeek"
select select
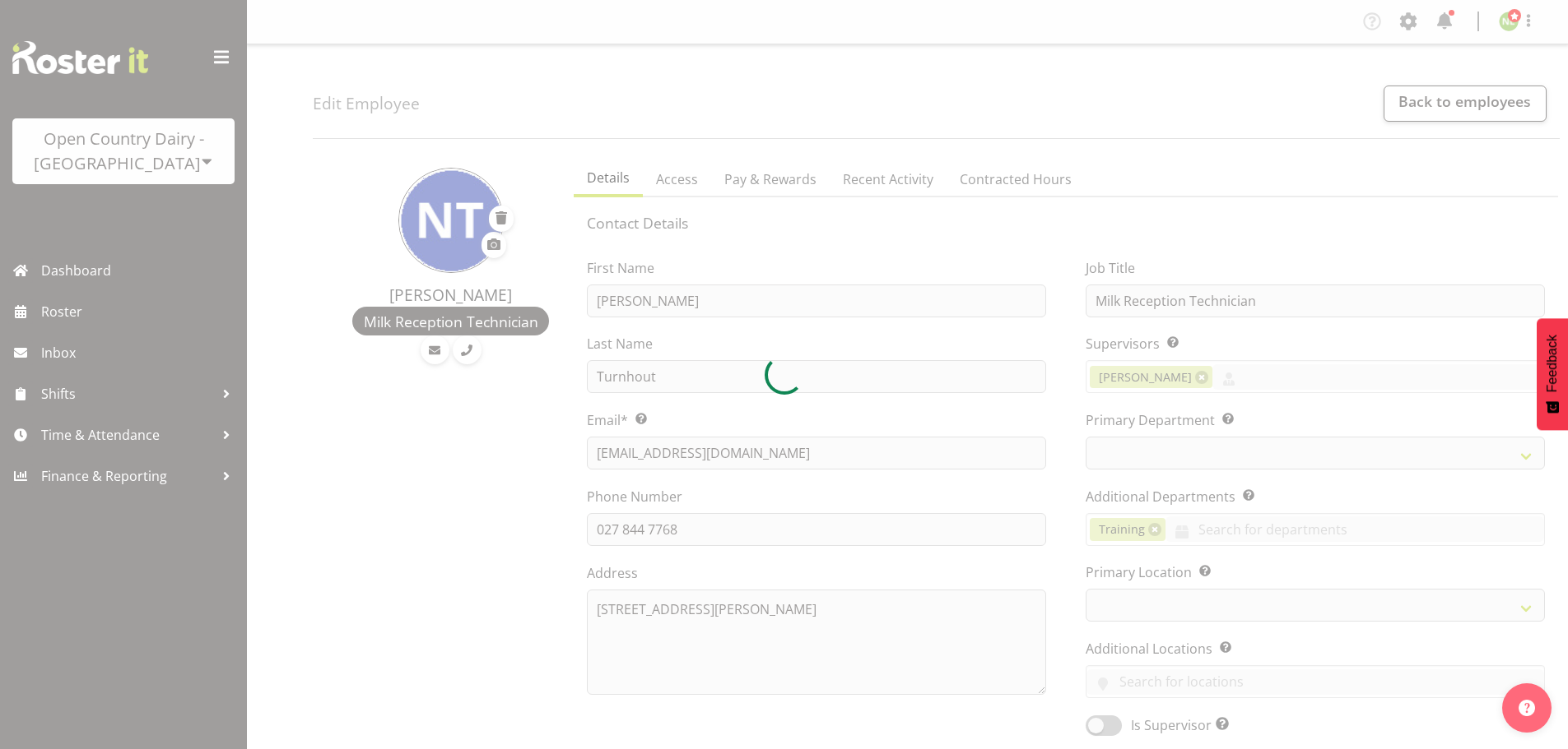
select select "698"
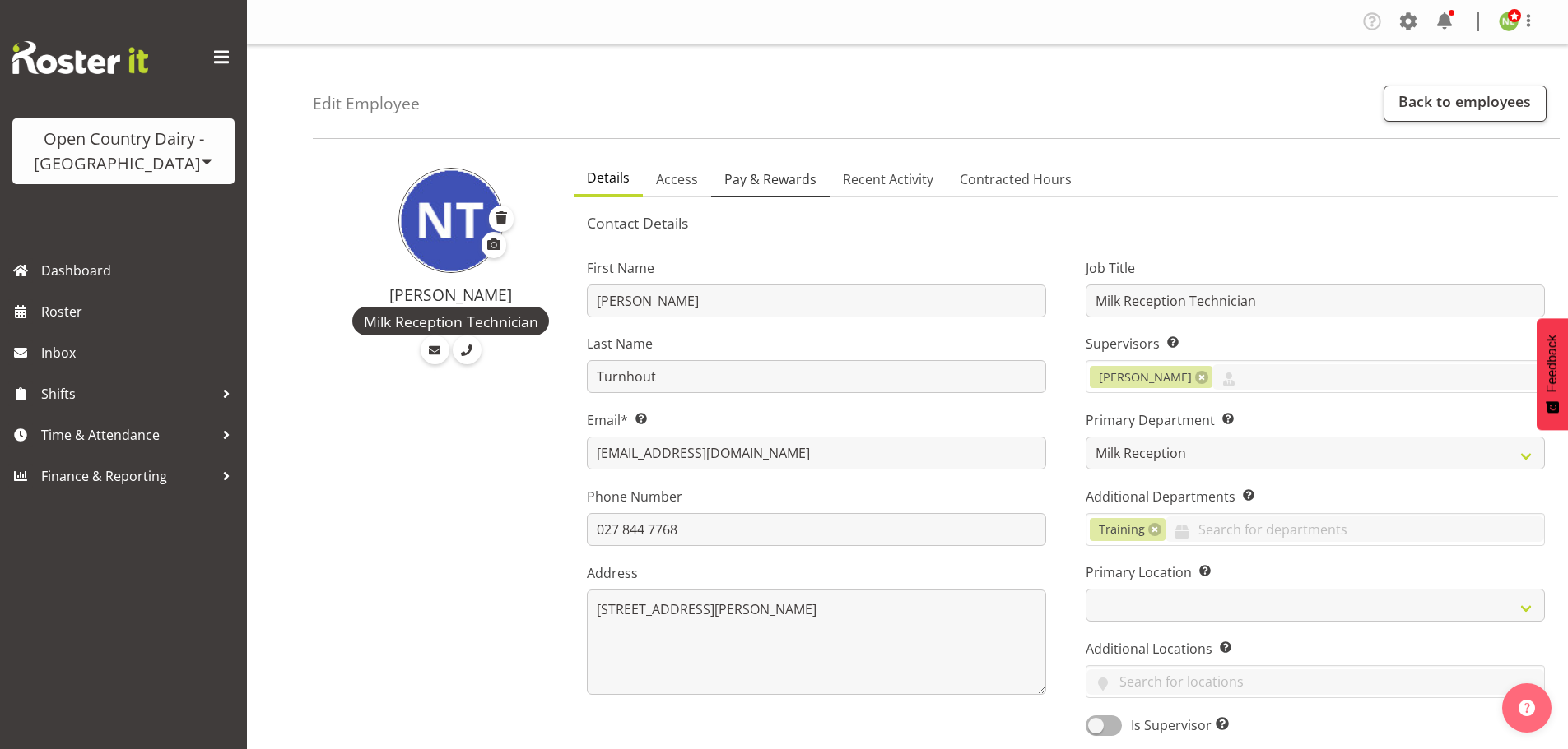
click at [784, 174] on span "Pay & Rewards" at bounding box center [770, 179] width 92 height 20
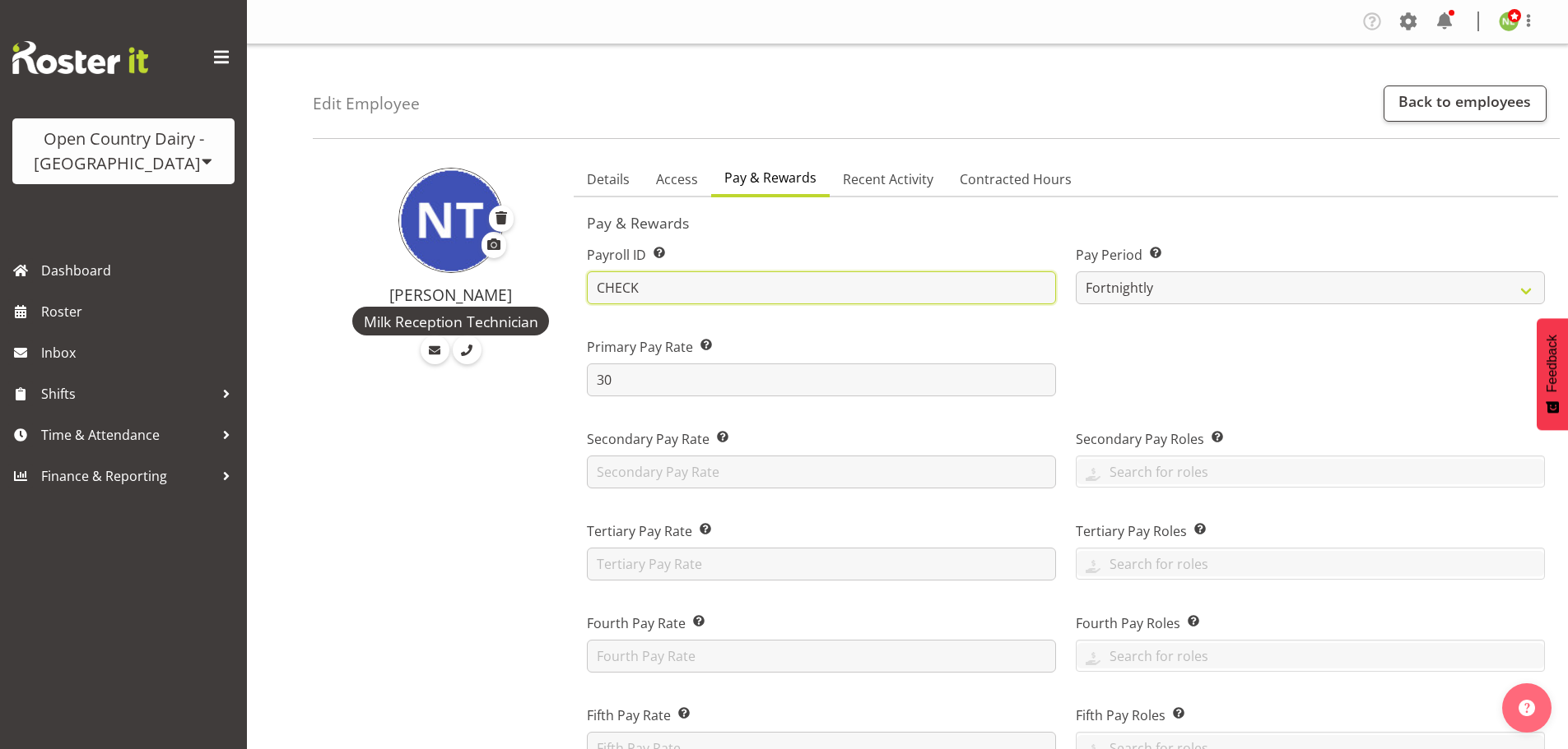
drag, startPoint x: 648, startPoint y: 279, endPoint x: 518, endPoint y: 260, distance: 131.4
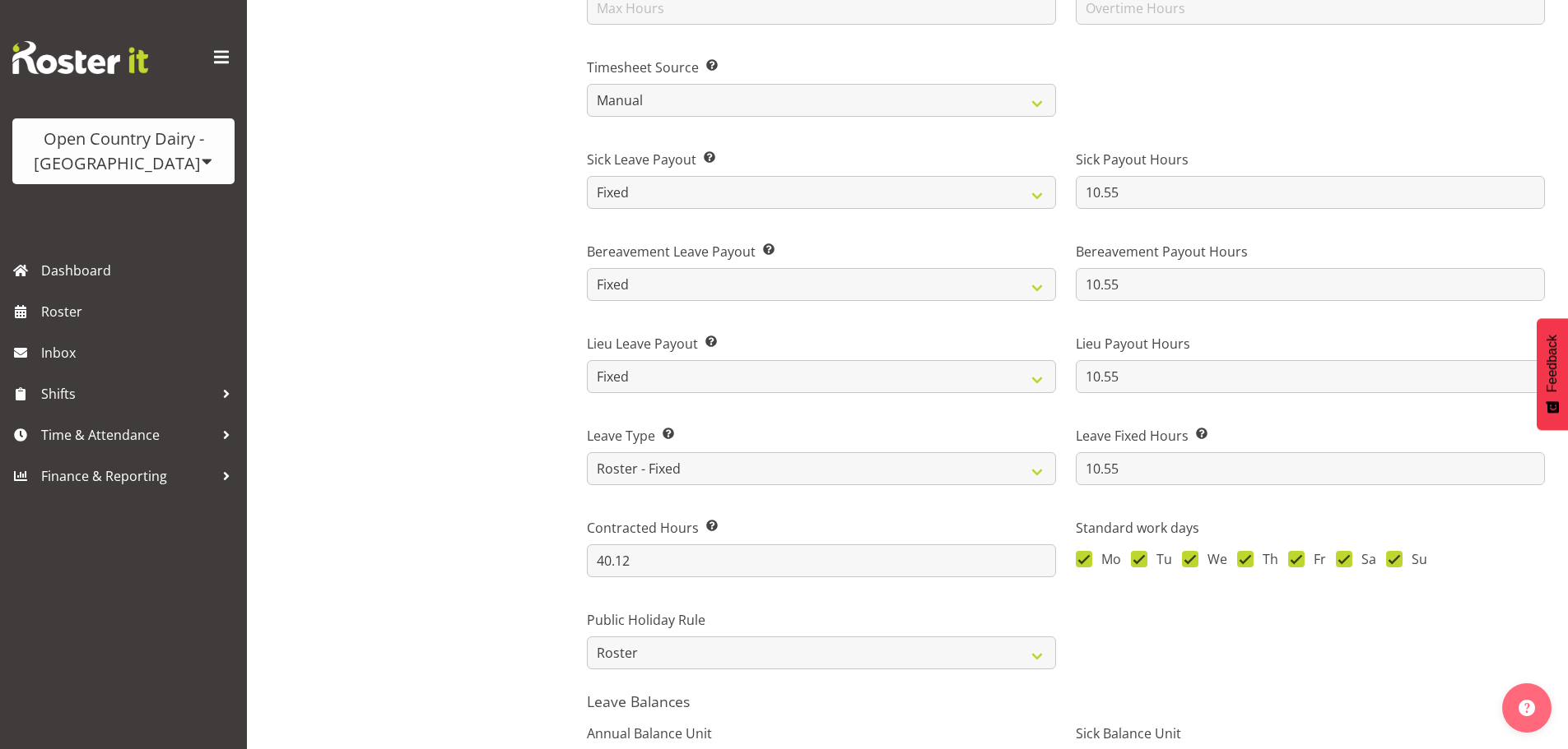
scroll to position [1280, 0]
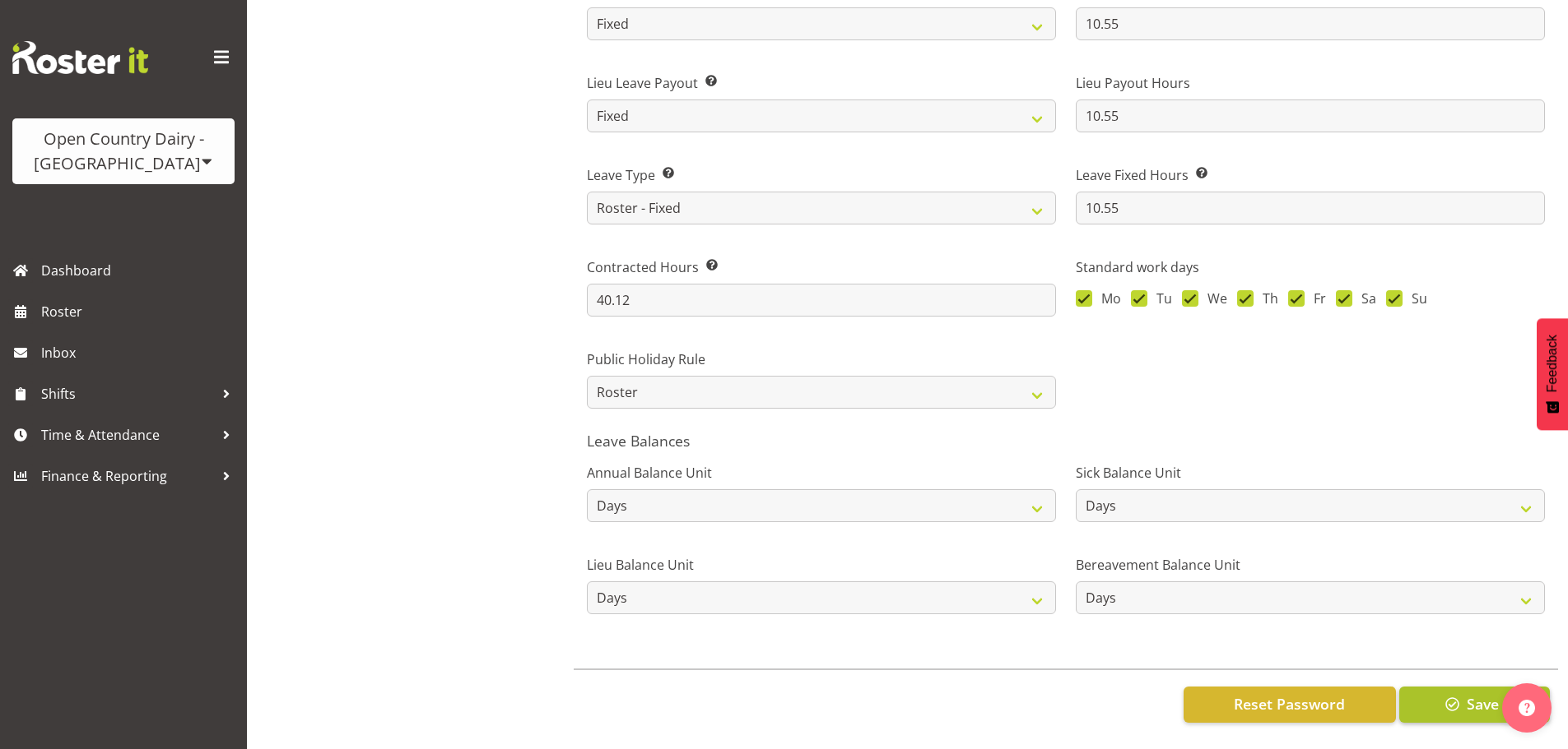
type input "NTU"
click at [1454, 687] on button "Save" at bounding box center [1474, 705] width 151 height 36
